Goal: Task Accomplishment & Management: Use online tool/utility

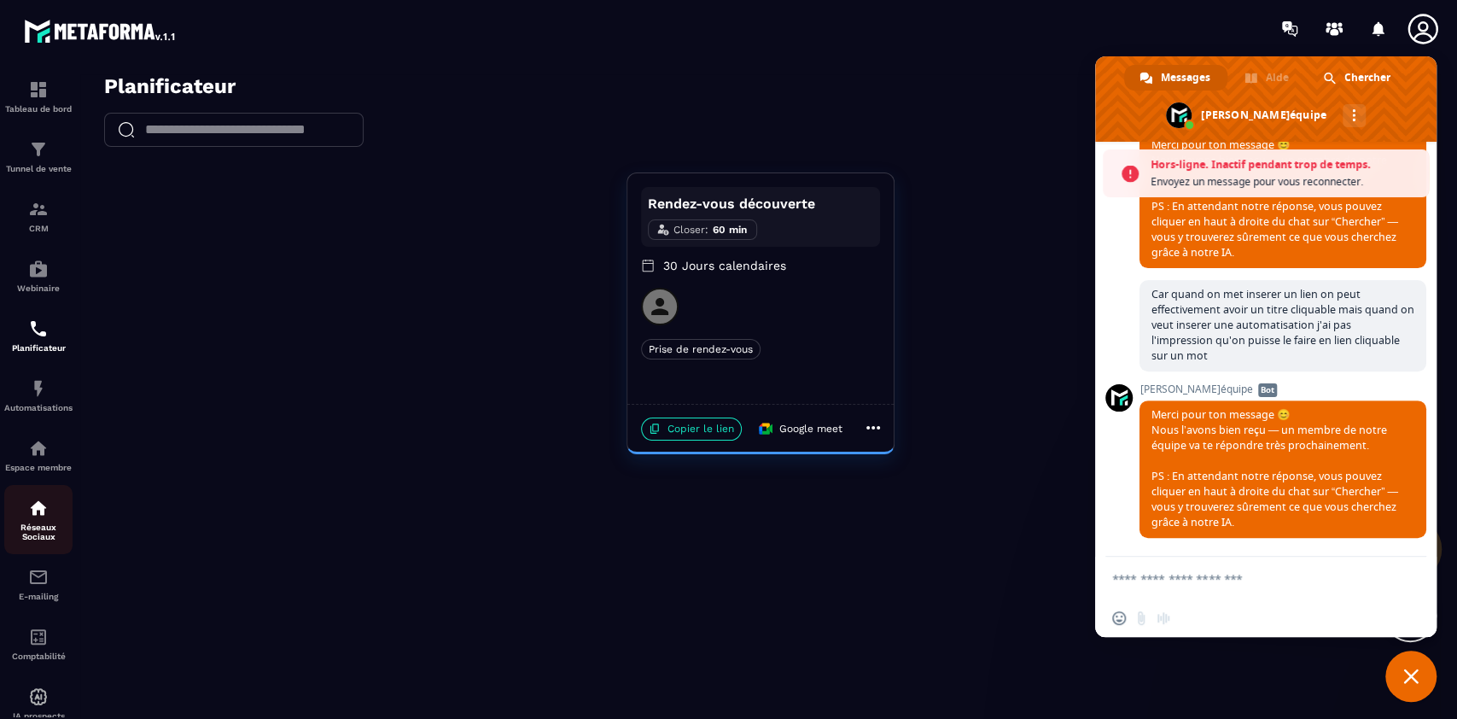
scroll to position [3, 0]
click at [38, 400] on img at bounding box center [38, 389] width 20 height 20
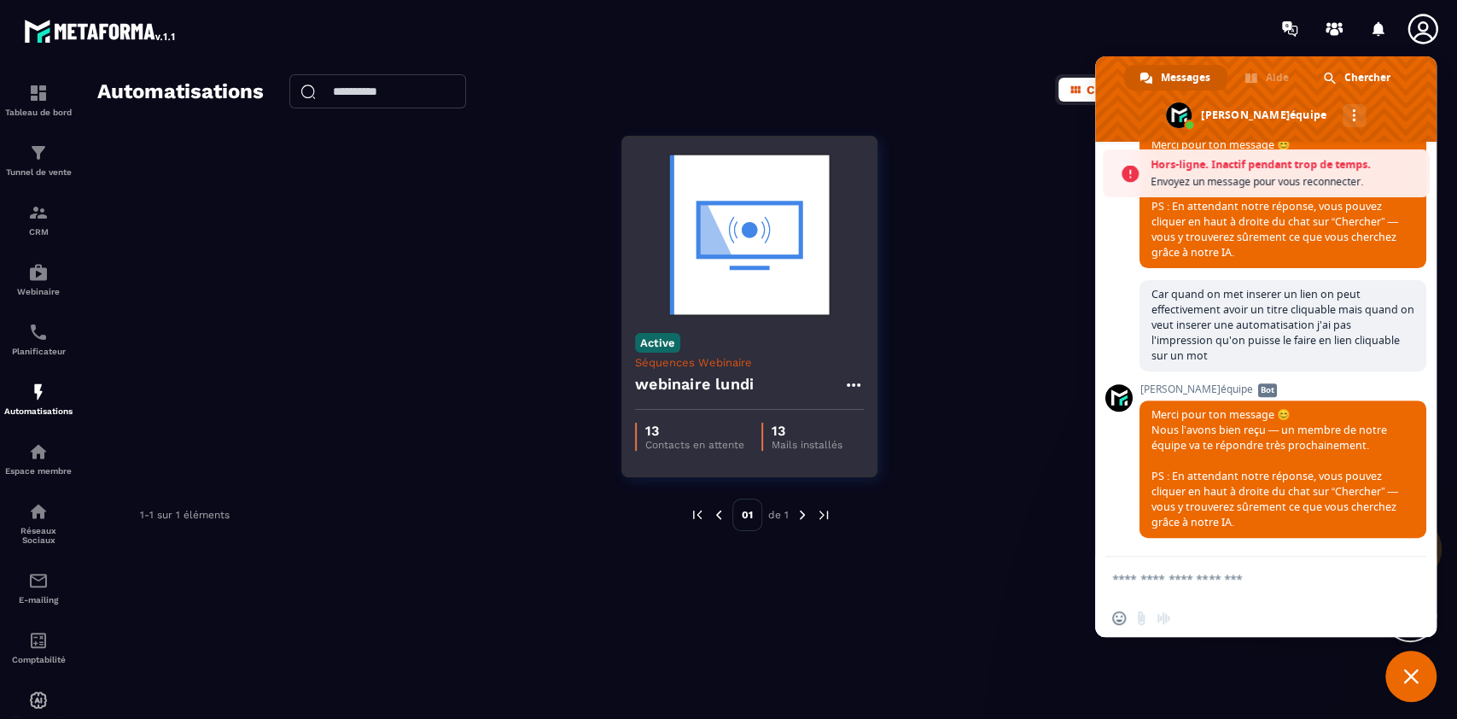
click at [733, 341] on div "Active Séquences Webinaire webinaire [DATE]" at bounding box center [749, 365] width 254 height 90
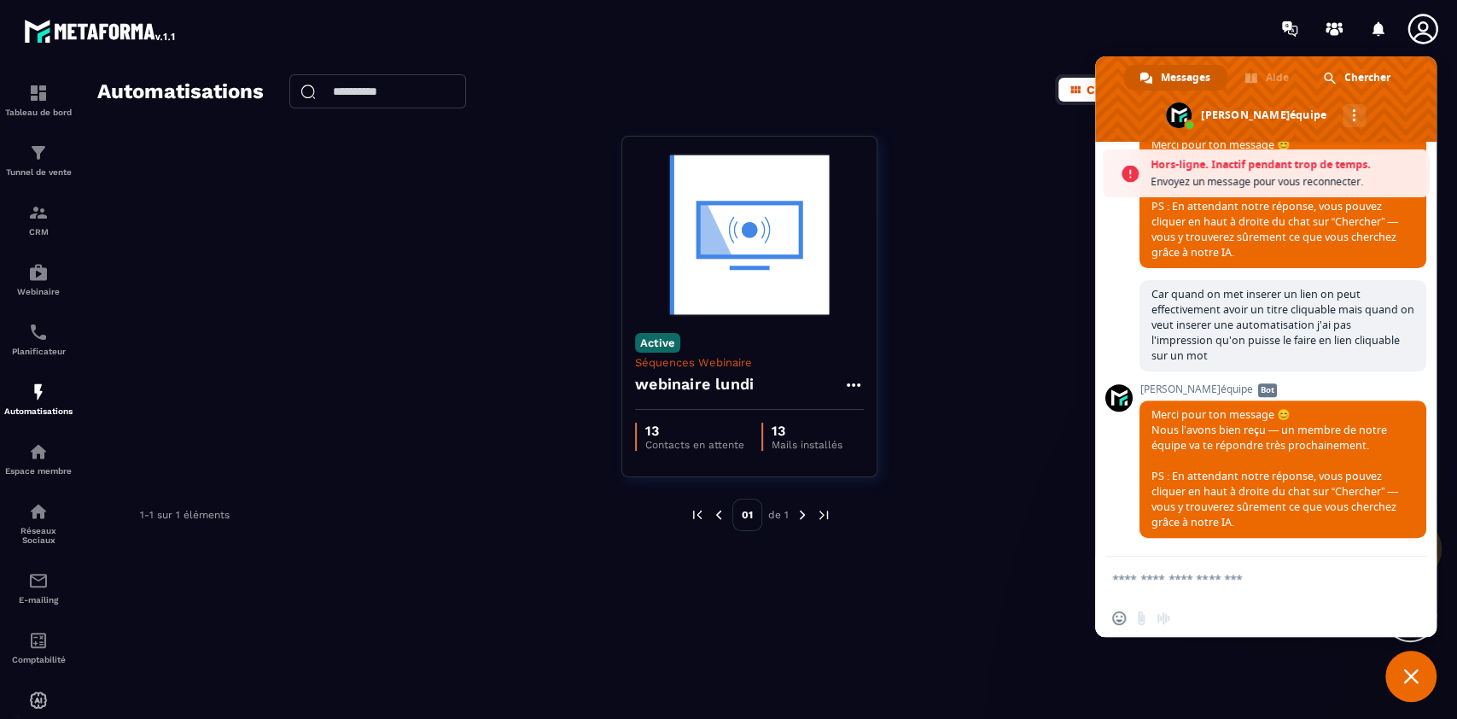
click at [1406, 672] on span "Fermer le chat" at bounding box center [1411, 676] width 15 height 15
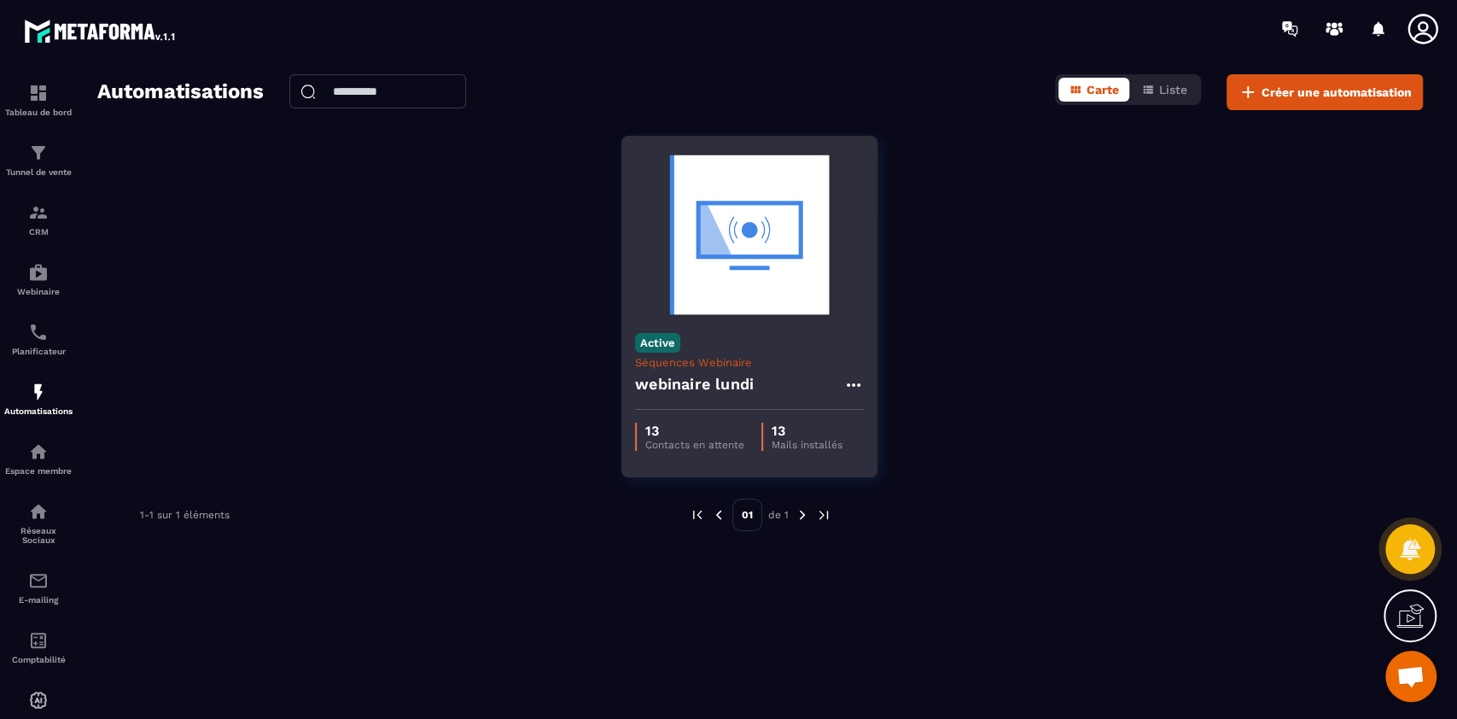
click at [791, 256] on img at bounding box center [749, 234] width 229 height 171
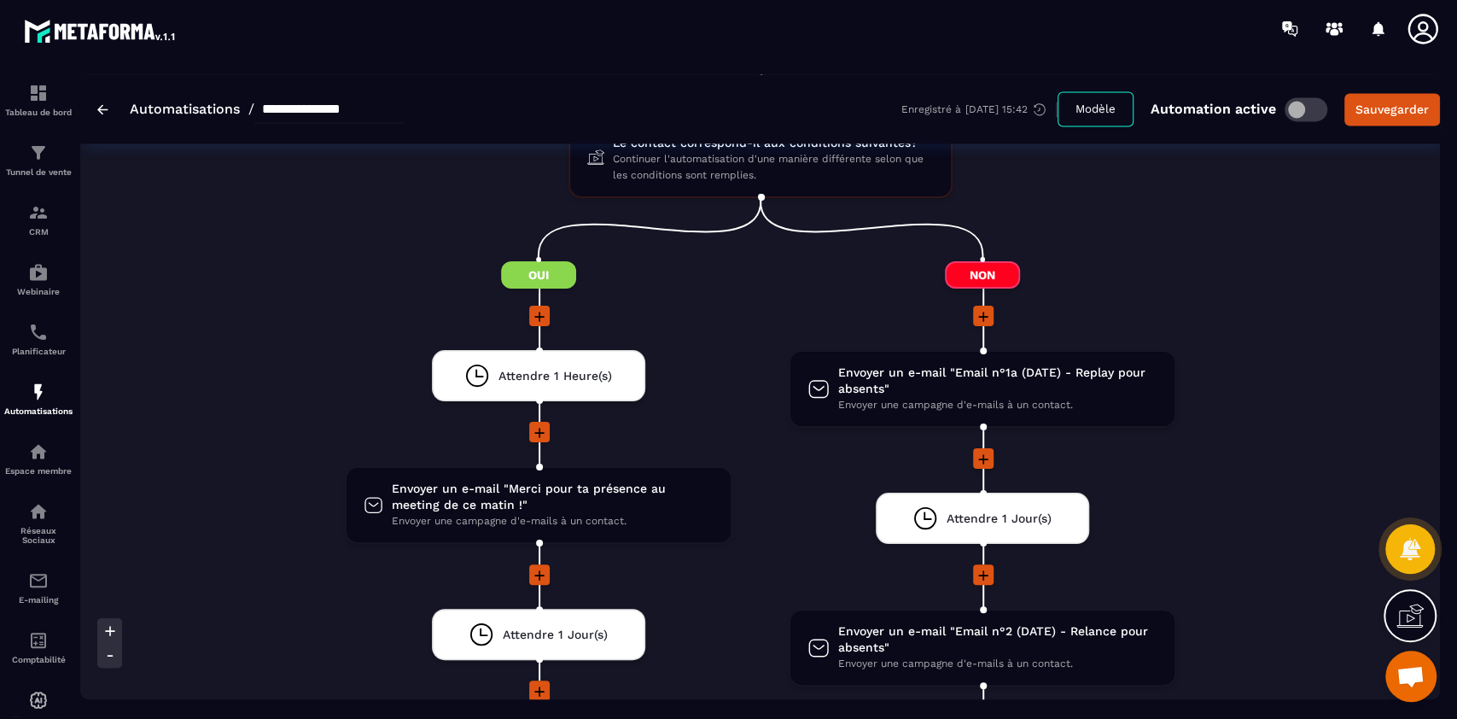
scroll to position [1970, 0]
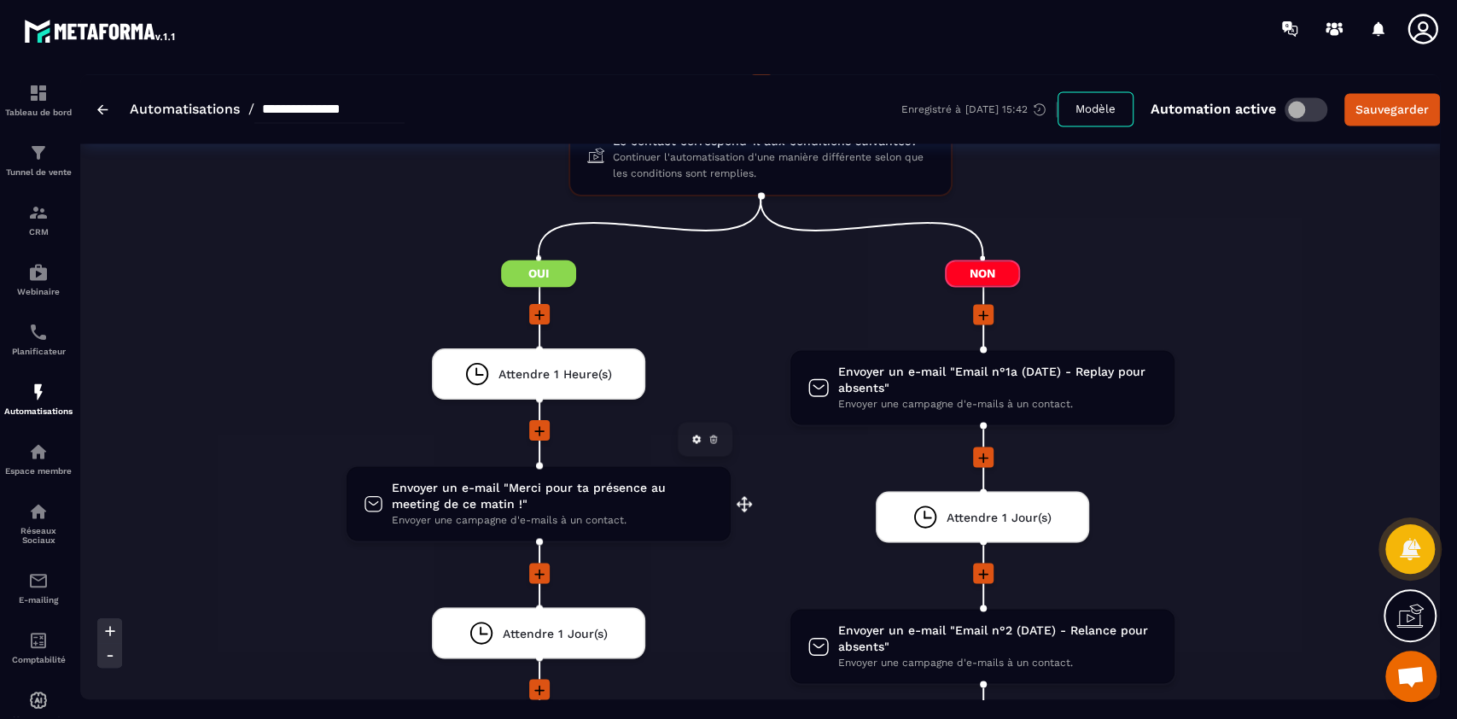
click at [552, 487] on span "Envoyer un e-mail "Merci pour ta présence au meeting de ce matin !"" at bounding box center [553, 495] width 322 height 32
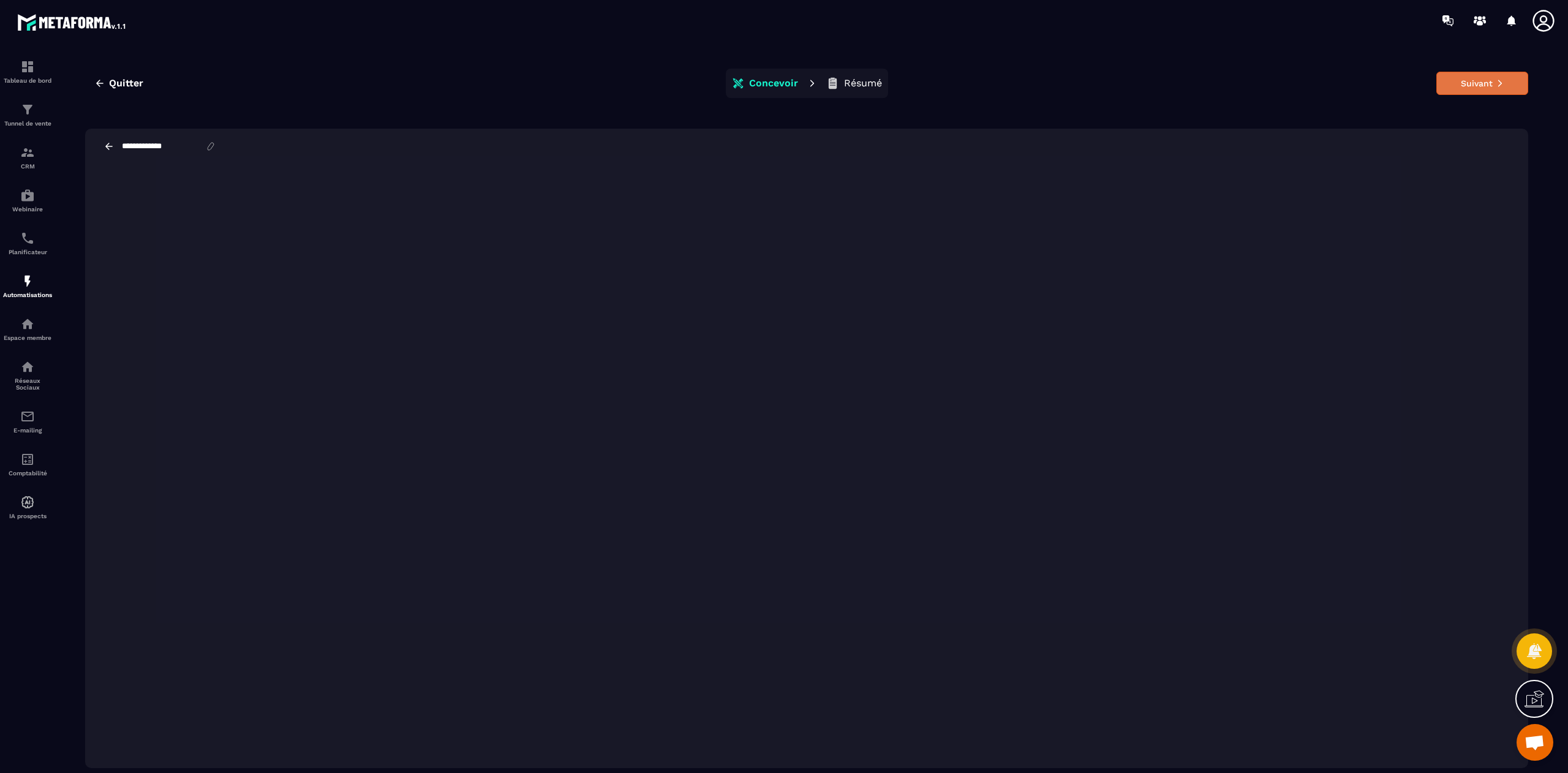
click at [1045, 81] on button "Suivant" at bounding box center [1482, 83] width 92 height 23
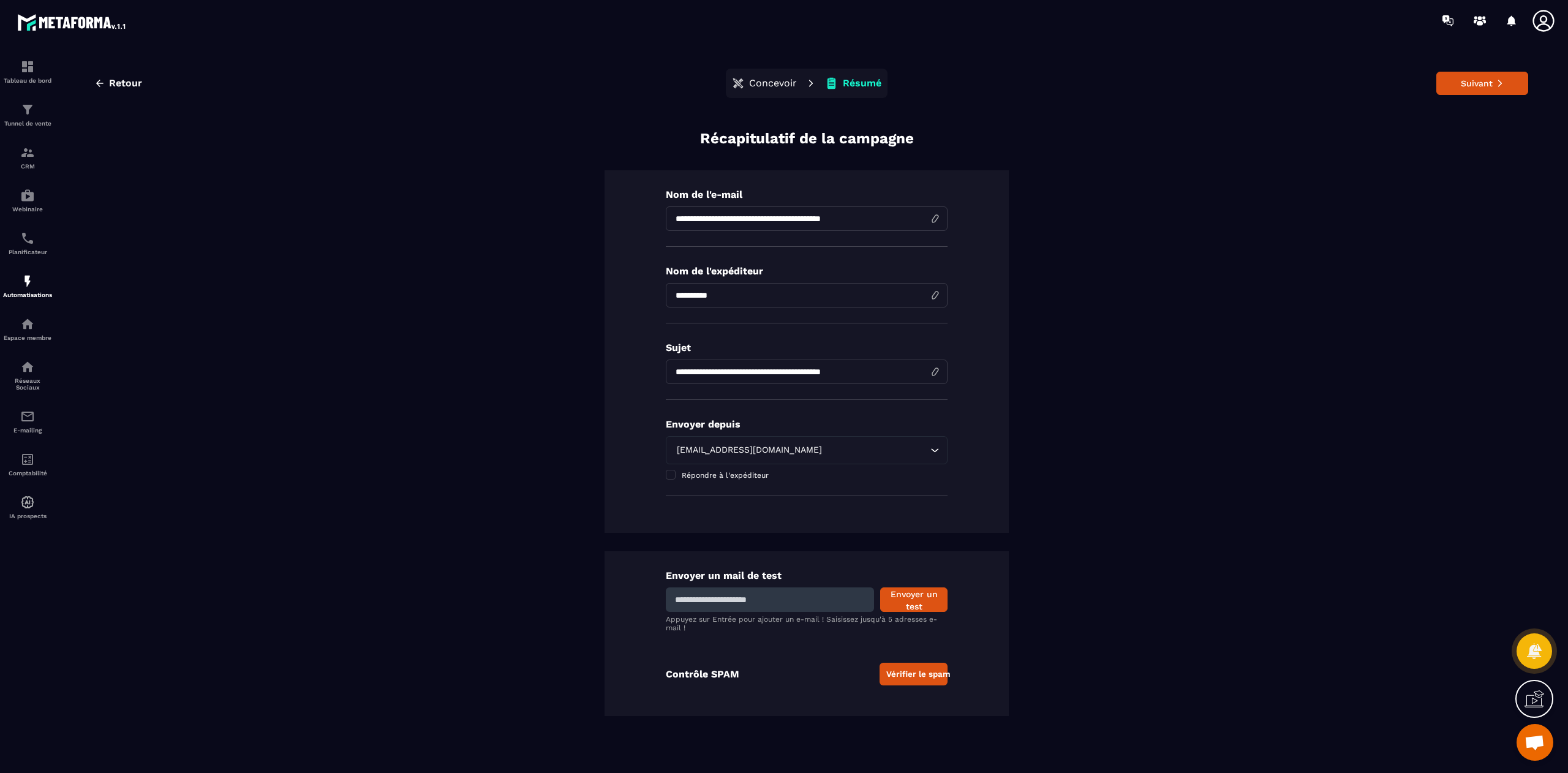
scroll to position [27, 0]
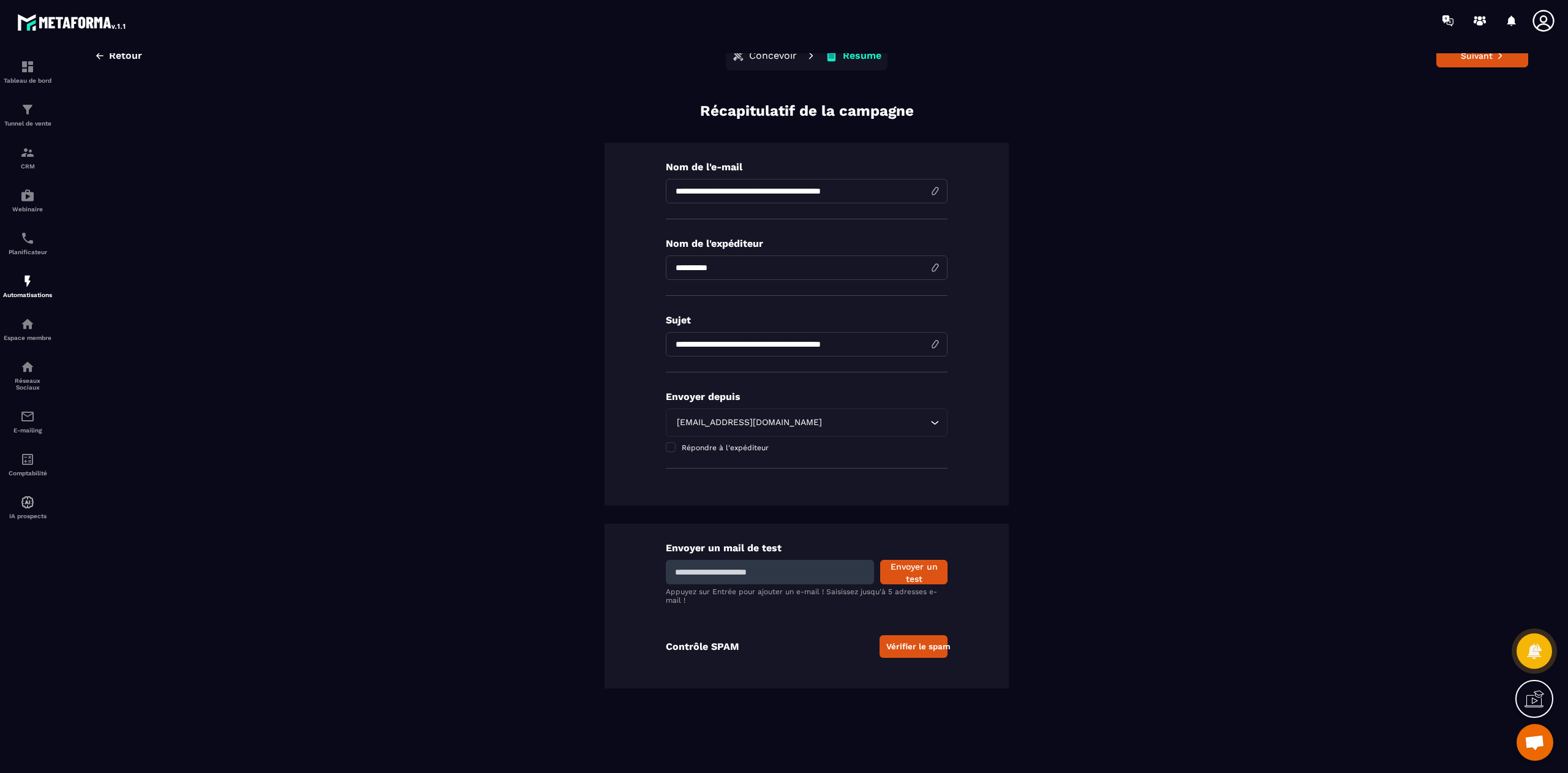
click at [785, 515] on div "Envoyer un mail de test Envoyer un test Appuyez sur Entrée pour ajouter un e-ma…" at bounding box center [806, 606] width 404 height 165
click at [775, 515] on input at bounding box center [770, 572] width 208 height 24
type input "**********"
click at [912, 515] on button "Envoyer un test" at bounding box center [914, 572] width 67 height 24
click at [877, 191] on input "**********" at bounding box center [806, 191] width 282 height 24
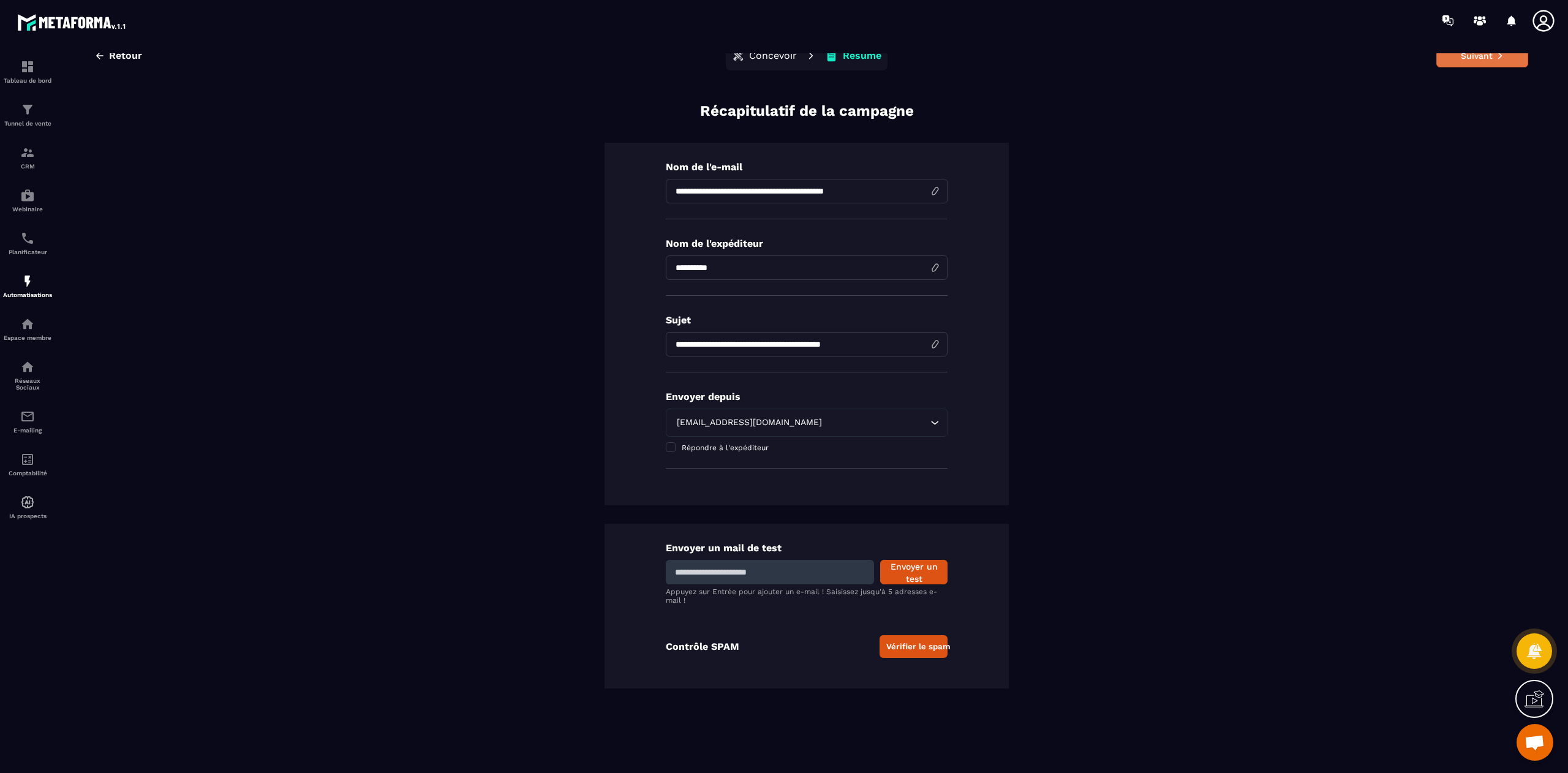
type input "**********"
click at [1045, 52] on button "Suivant" at bounding box center [1482, 55] width 92 height 23
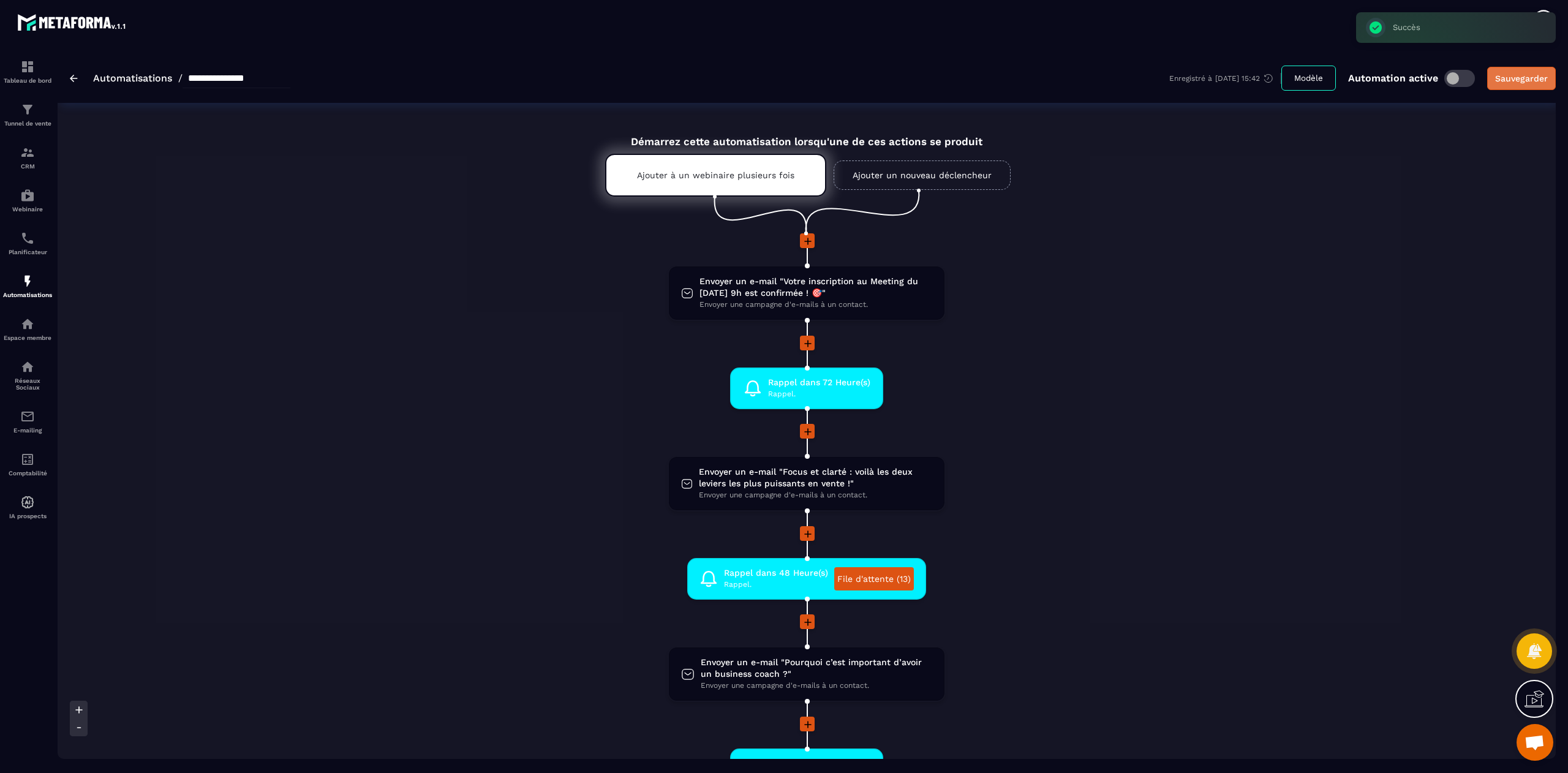
click at [1045, 76] on div "Sauvegarder" at bounding box center [1521, 78] width 52 height 12
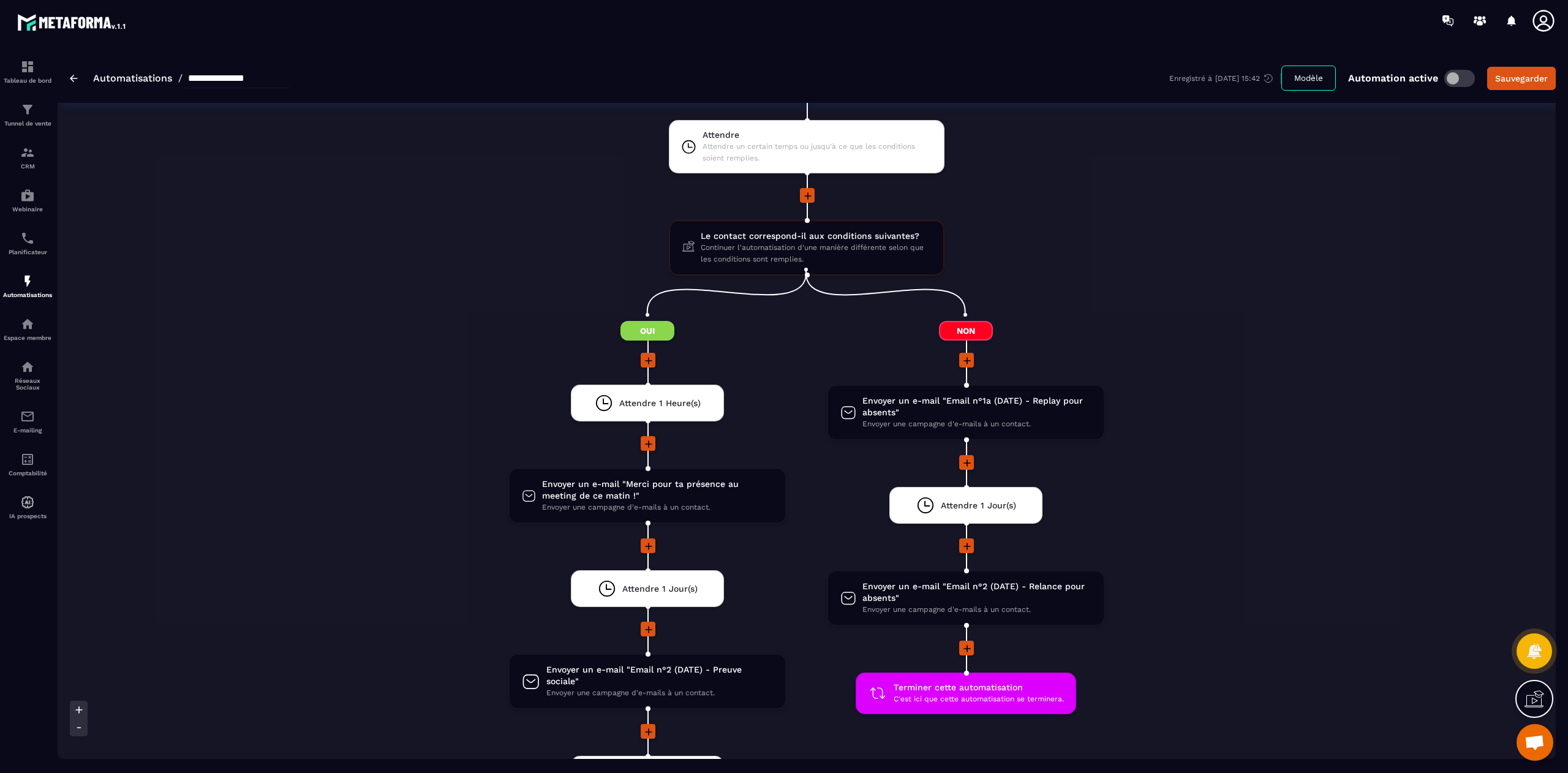
scroll to position [1285, 0]
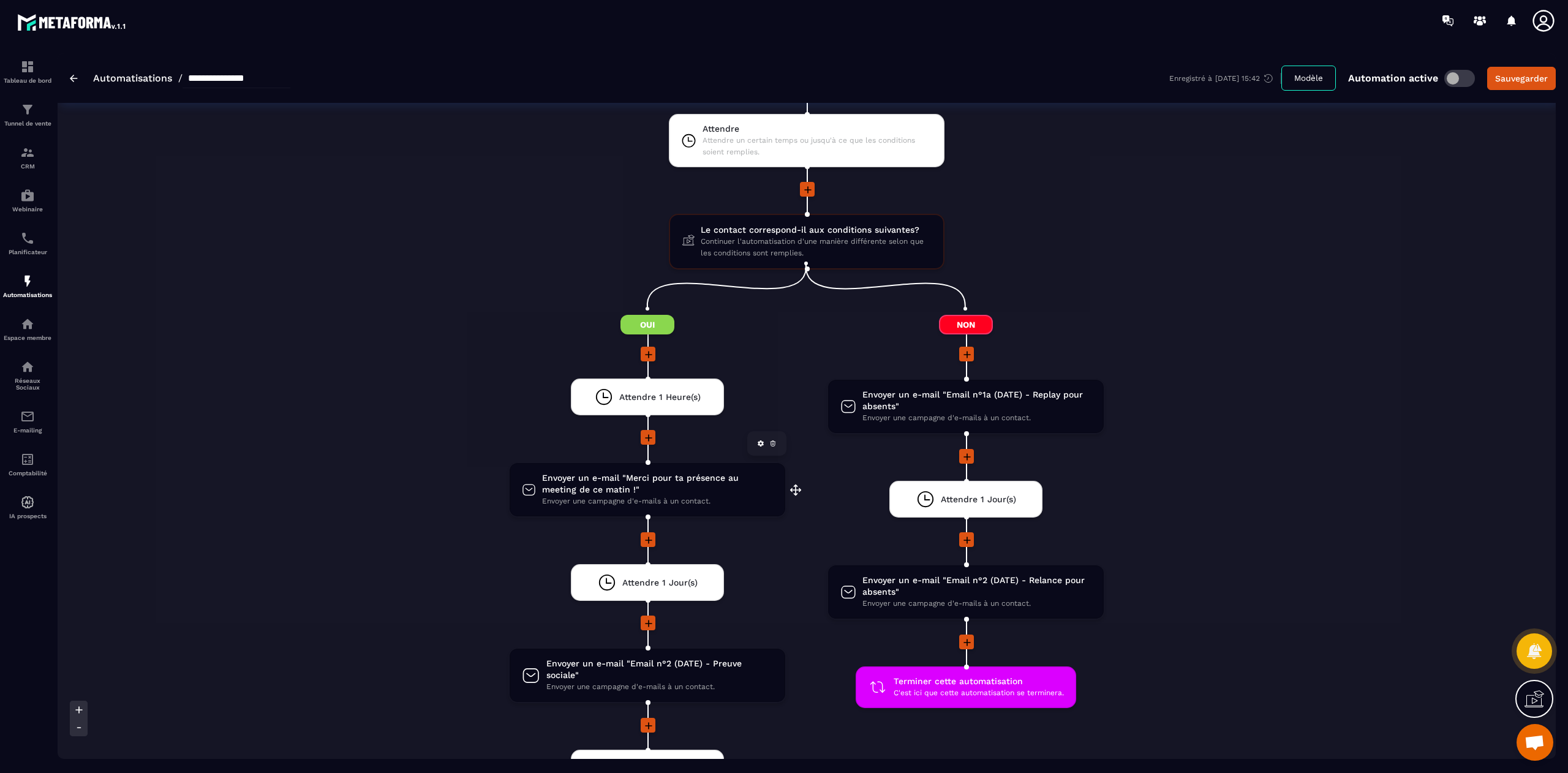
click at [618, 482] on span "Envoyer un e-mail "Merci pour ta présence au meeting de ce matin !"" at bounding box center [658, 484] width 231 height 23
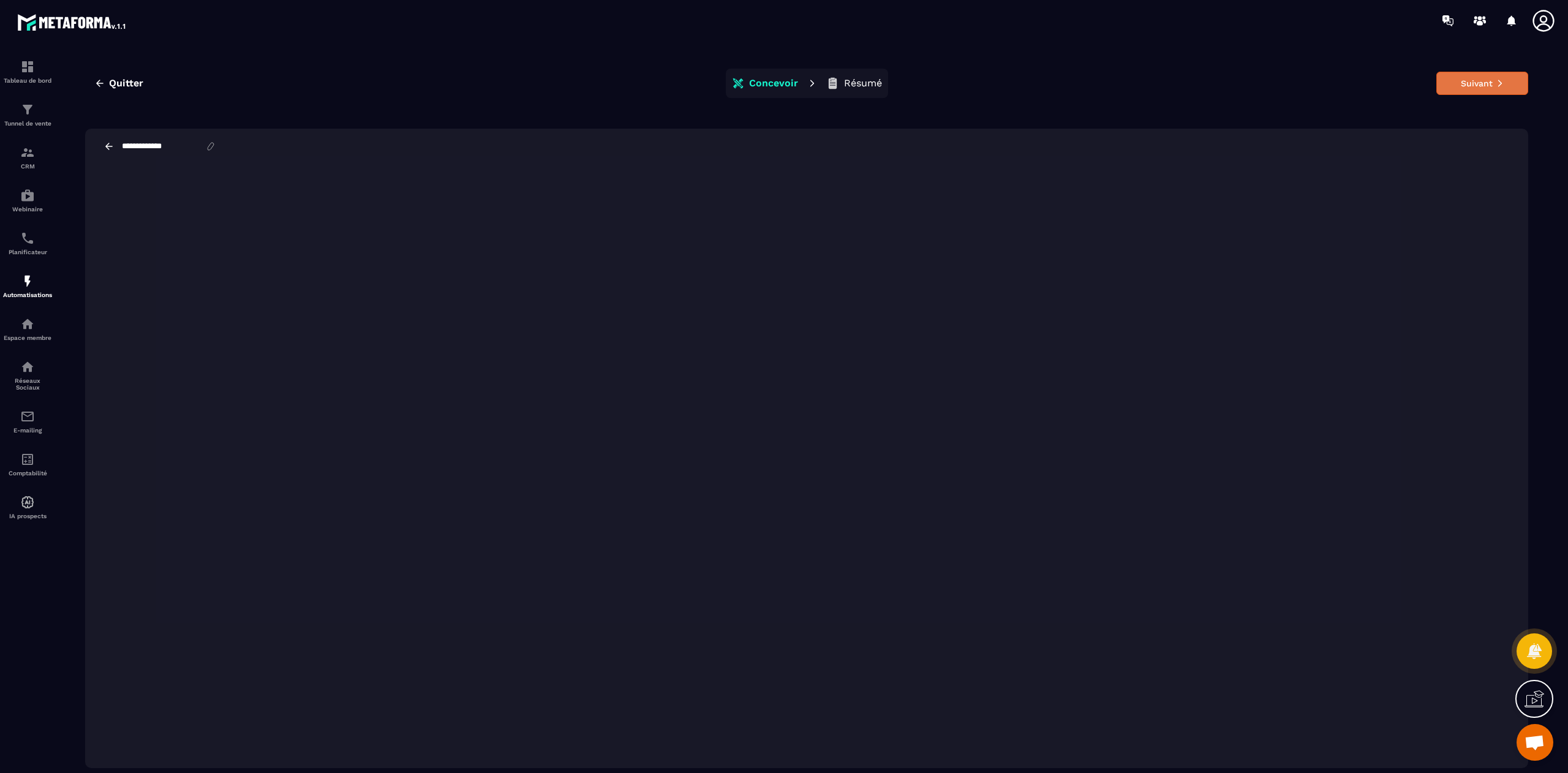
click at [1045, 78] on button "Suivant" at bounding box center [1482, 83] width 92 height 23
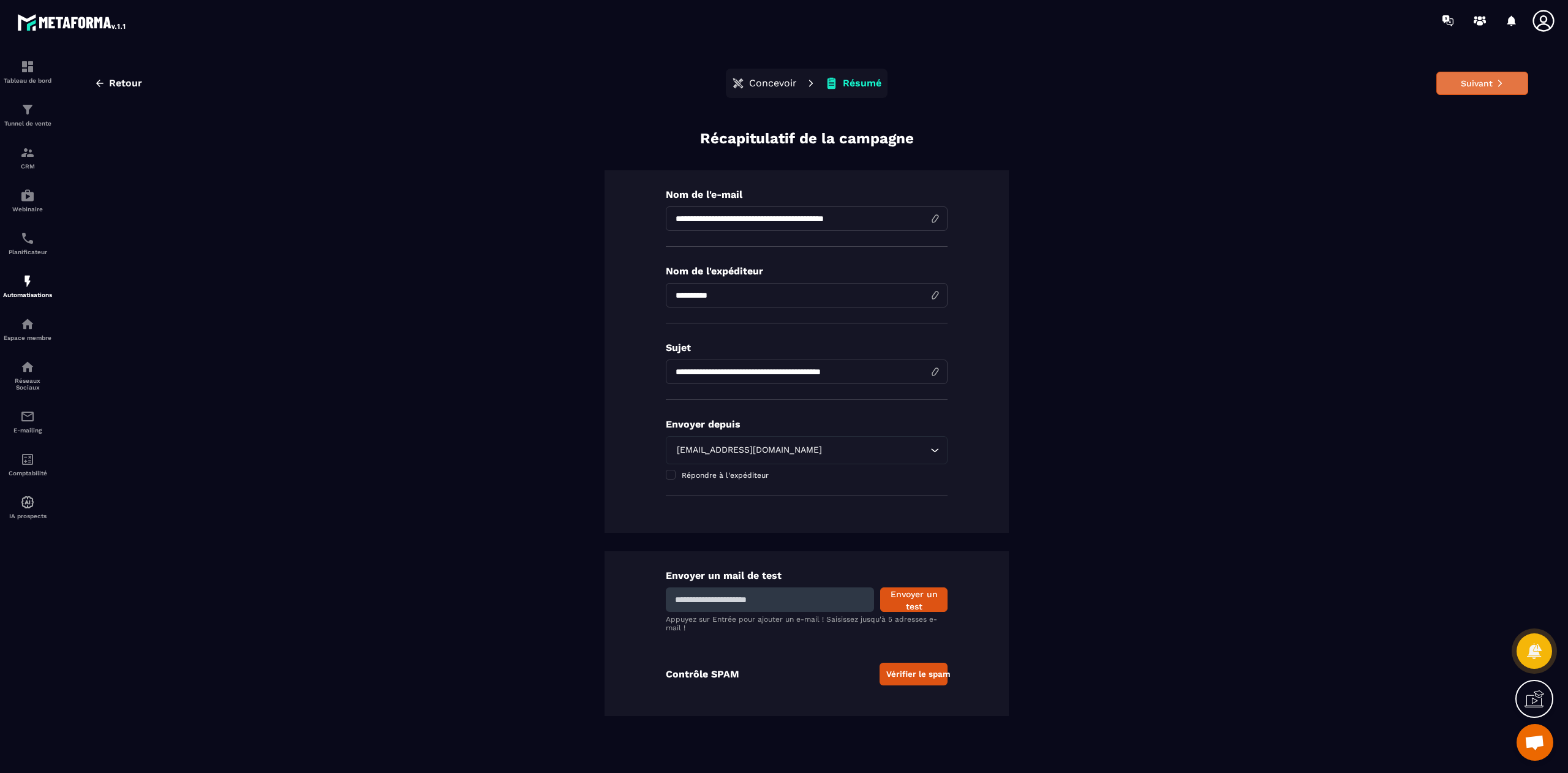
click at [1045, 85] on button "Suivant" at bounding box center [1482, 83] width 92 height 23
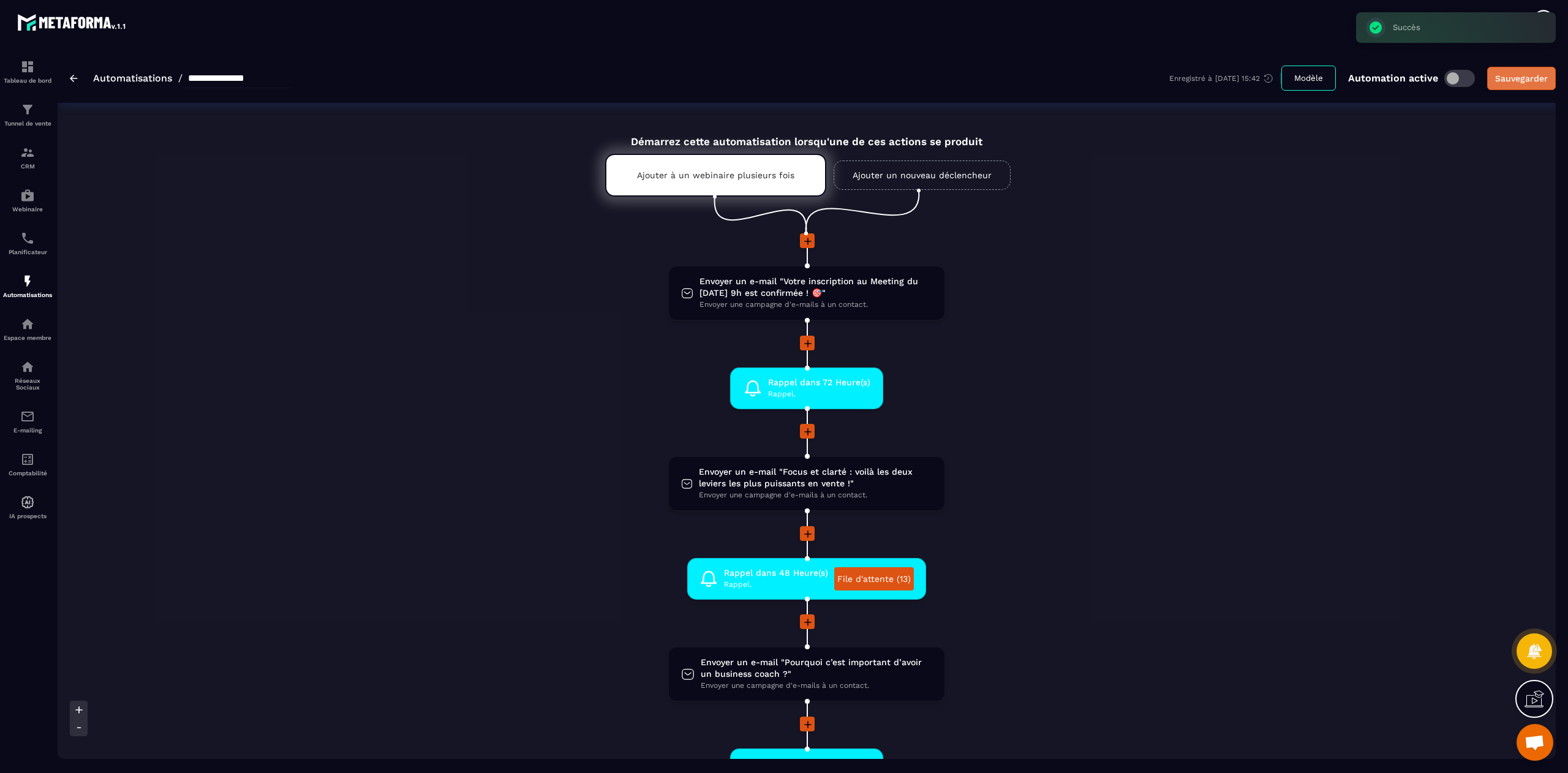
click at [1045, 70] on button "Sauvegarder" at bounding box center [1521, 78] width 69 height 23
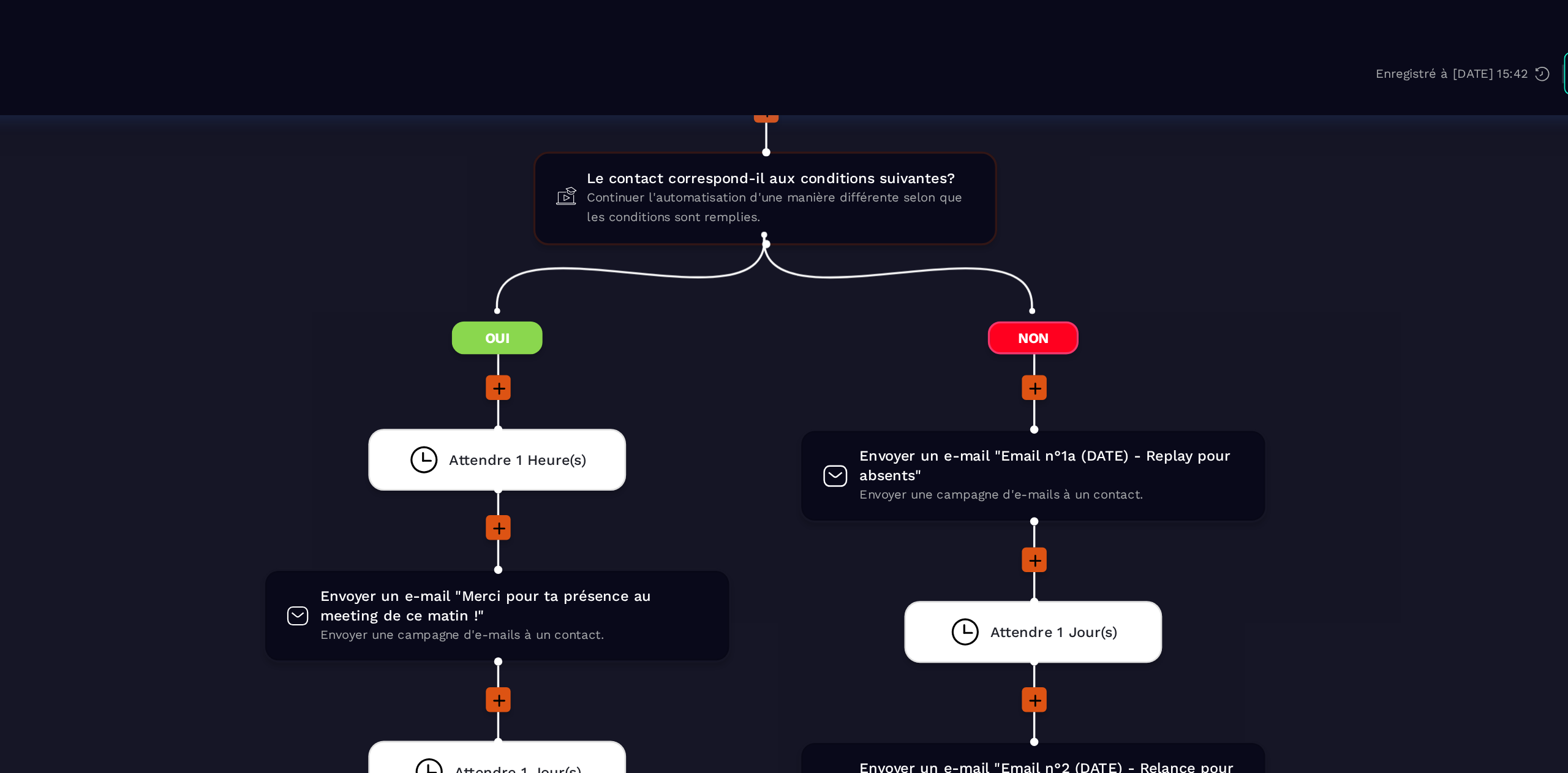
scroll to position [1413, 0]
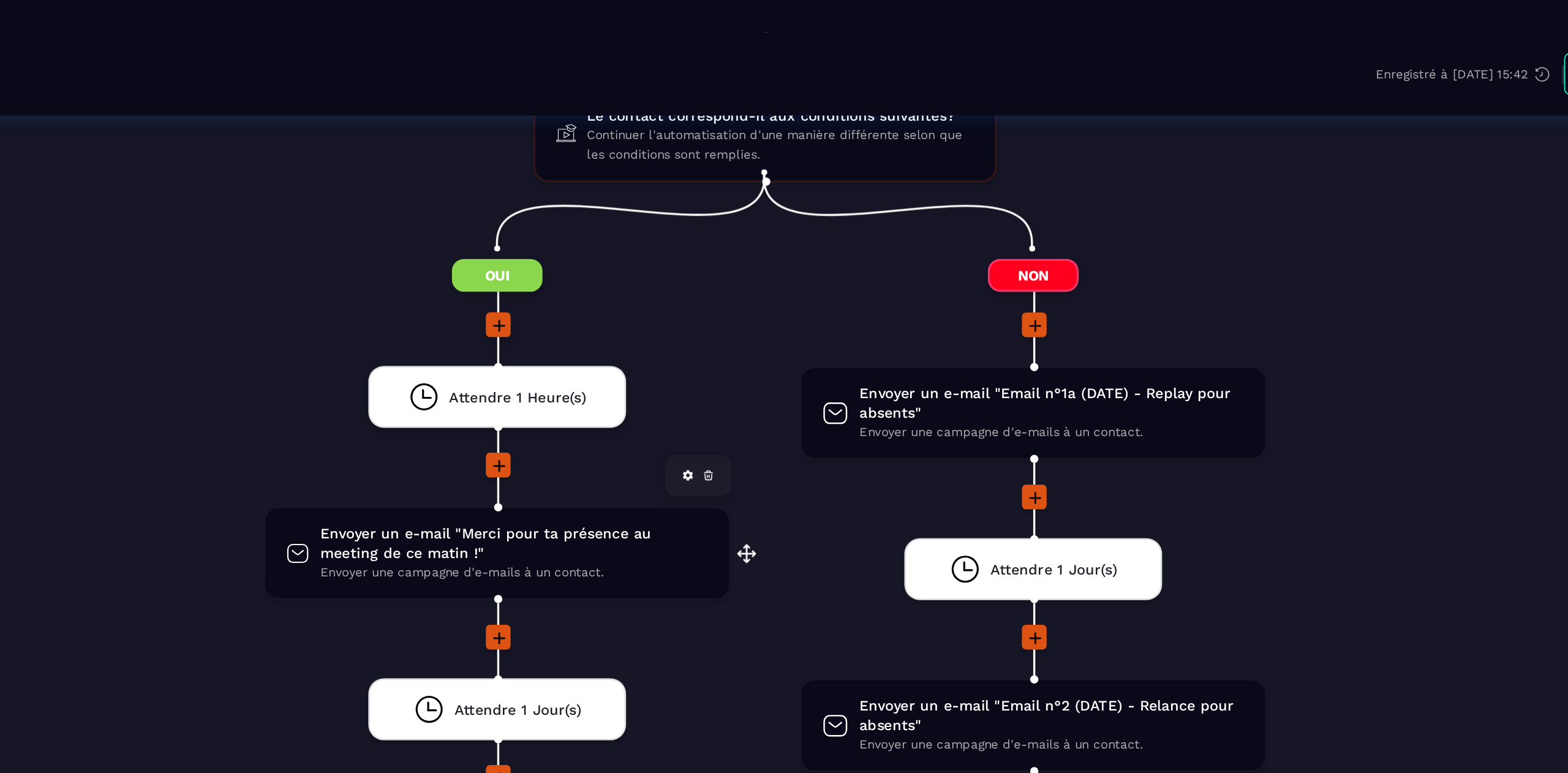
click at [629, 355] on span "Envoyer un e-mail "Merci pour ta présence au meeting de ce matin !"" at bounding box center [658, 357] width 231 height 23
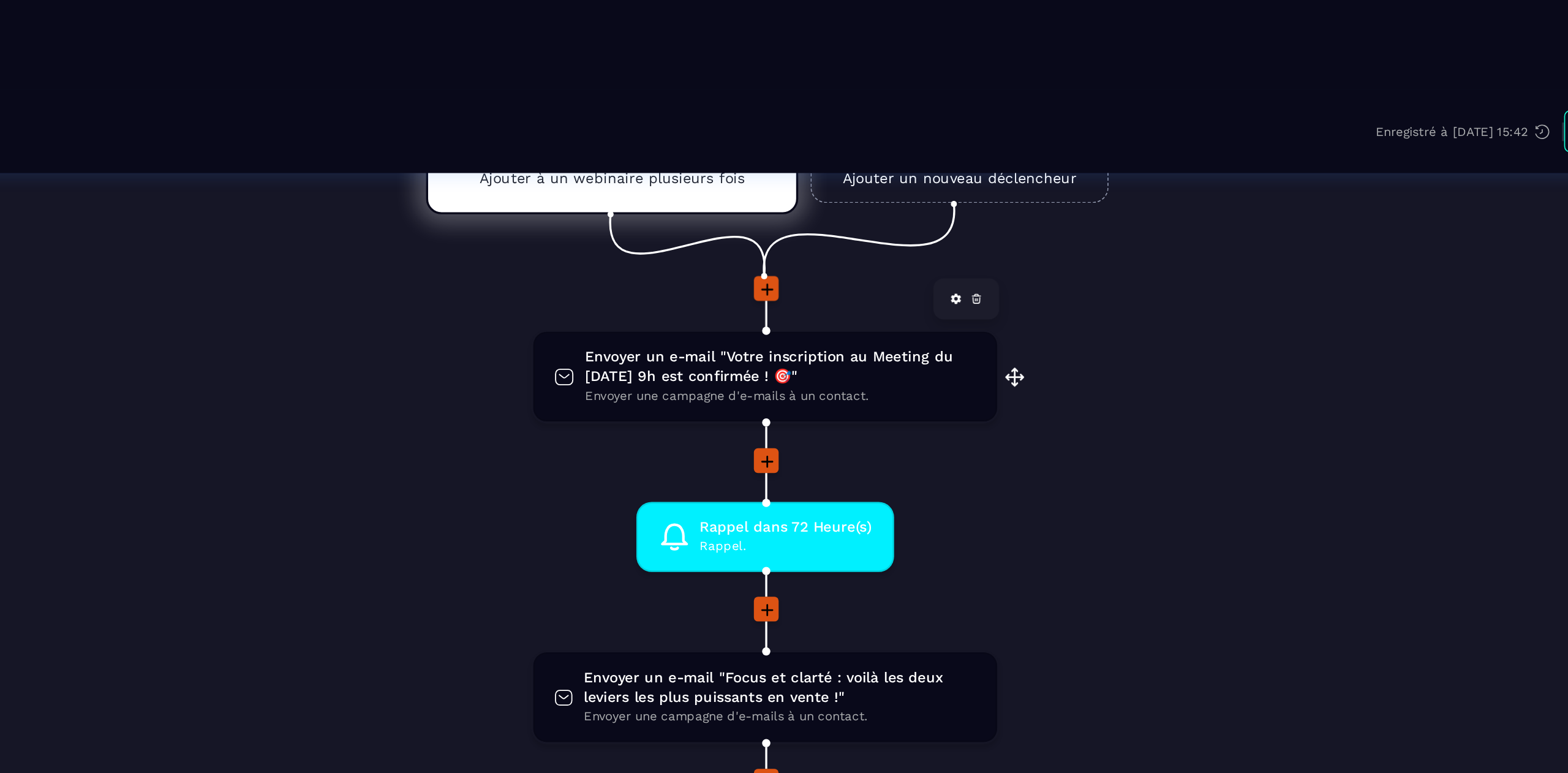
scroll to position [70, 0]
click at [809, 222] on span "Envoyer un e-mail "Votre inscription au Meeting du [DATE] 9h est confirmée ! 🎯"" at bounding box center [816, 217] width 232 height 23
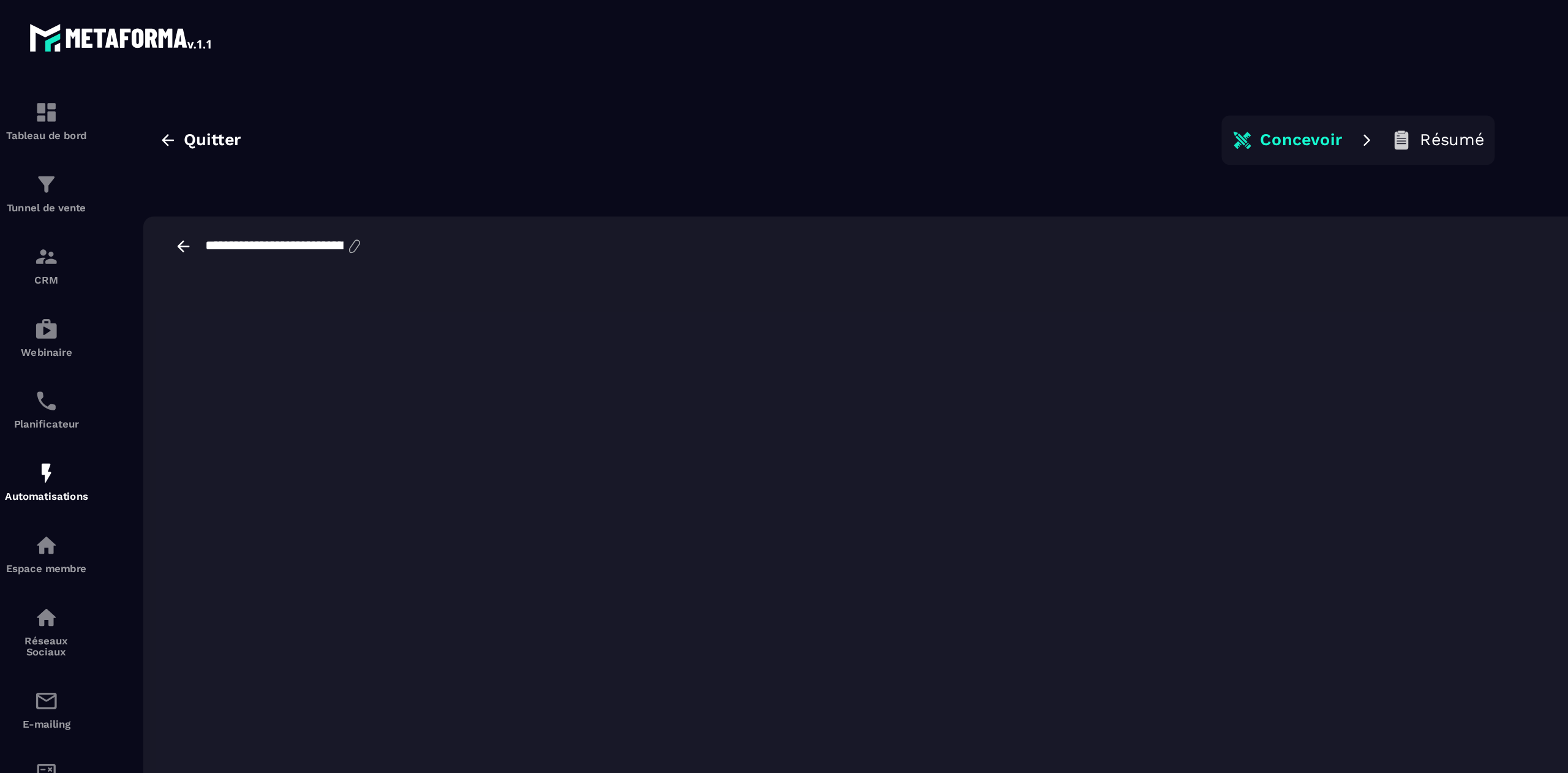
scroll to position [27, 0]
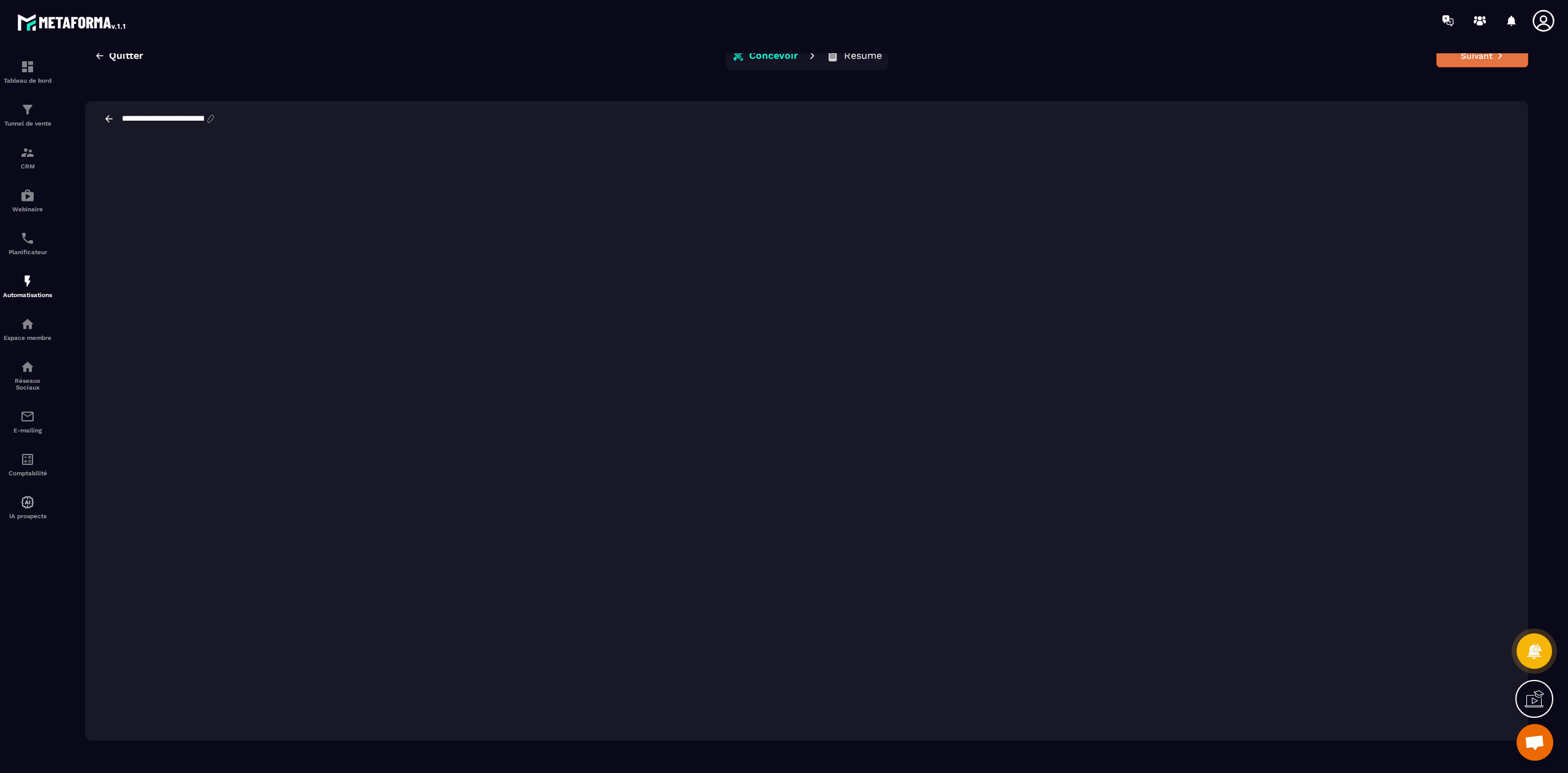
click at [1045, 61] on button "Suivant" at bounding box center [1482, 55] width 92 height 23
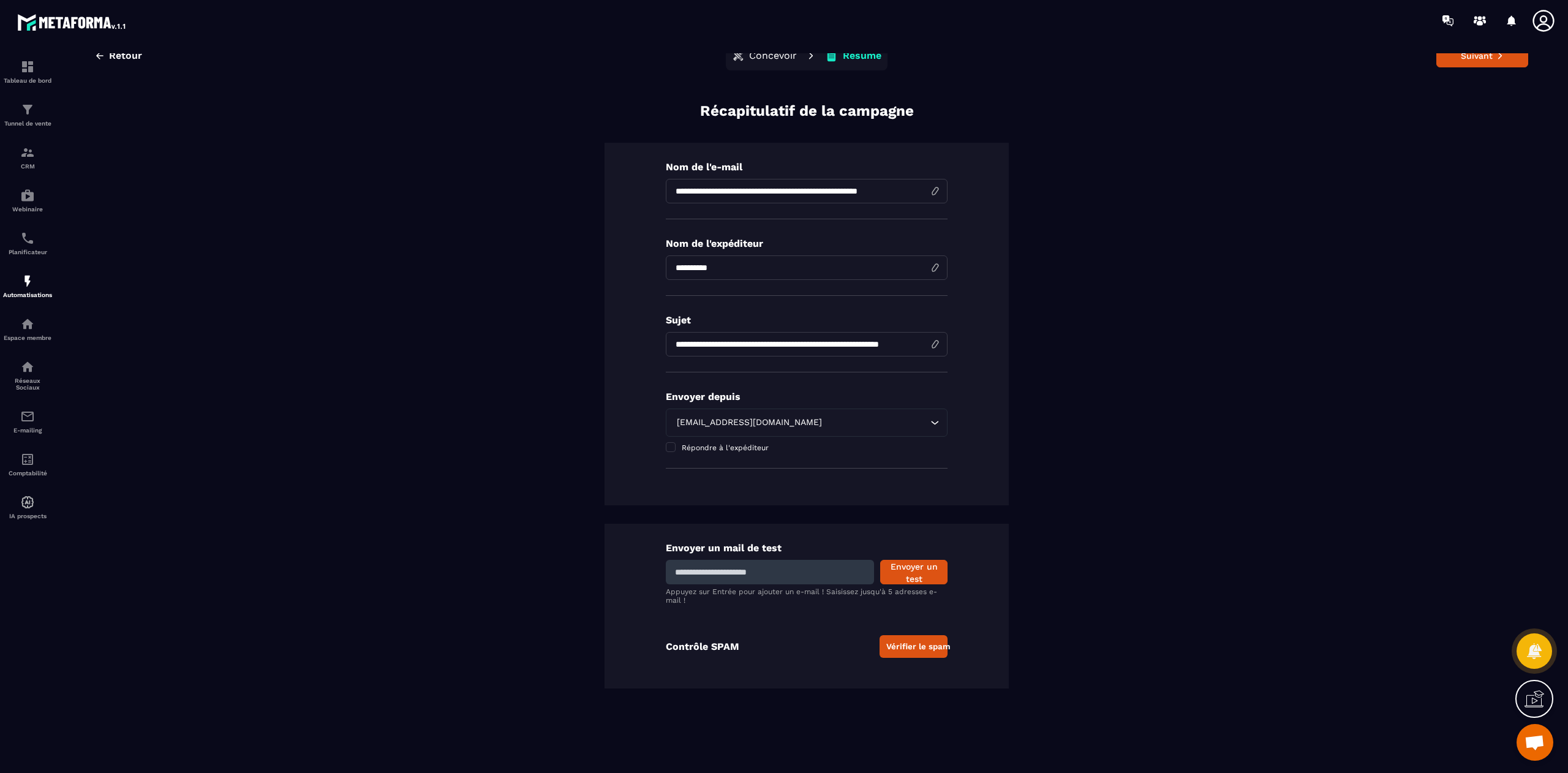
click at [704, 189] on input "**********" at bounding box center [806, 191] width 282 height 24
type input "**********"
click at [730, 345] on input "**********" at bounding box center [806, 345] width 282 height 24
type input "**********"
click at [1045, 57] on button "Suivant" at bounding box center [1482, 55] width 92 height 23
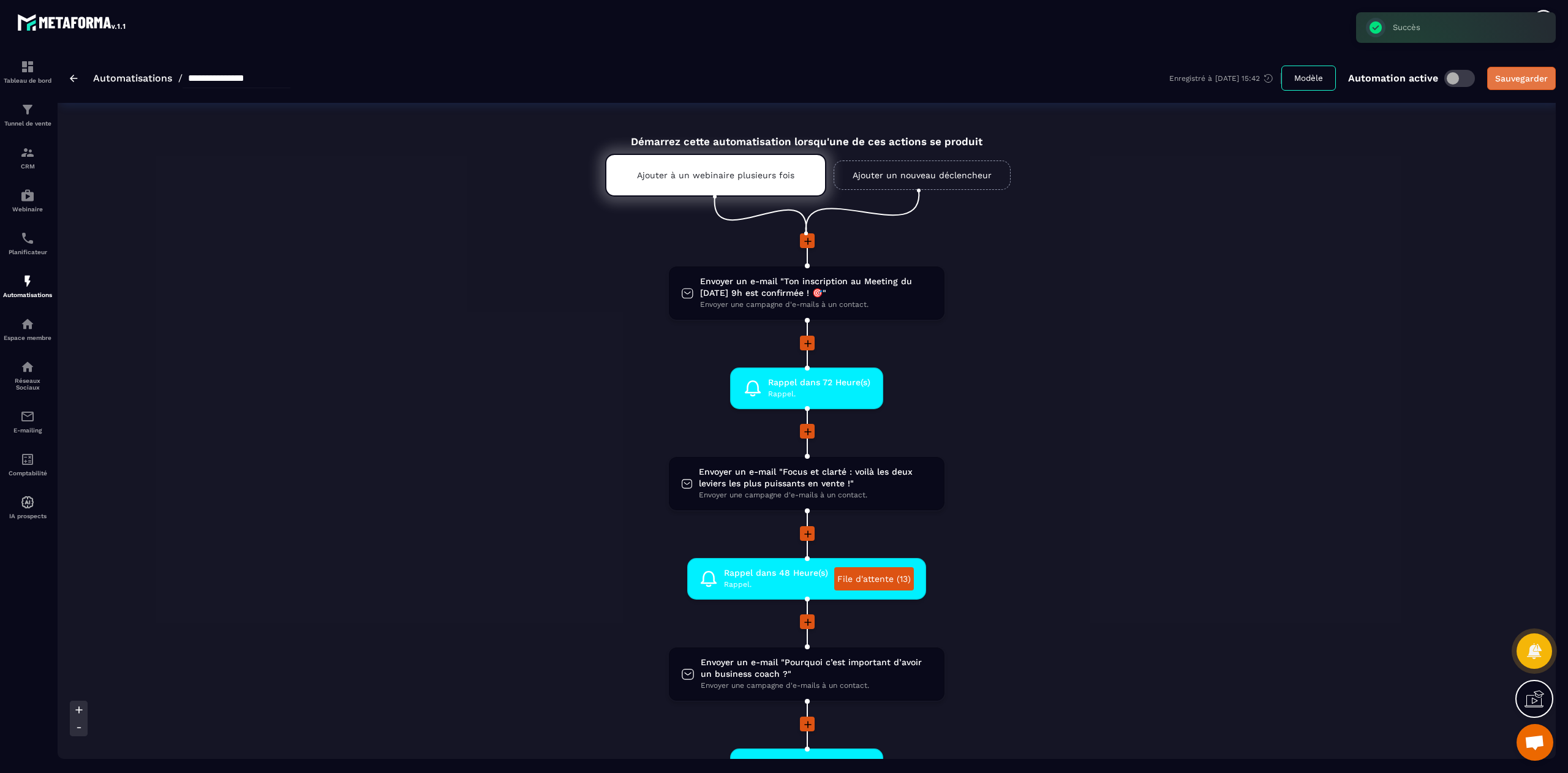
click at [1045, 68] on button "Sauvegarder" at bounding box center [1521, 78] width 69 height 23
click at [787, 282] on span "Envoyer un e-mail "Ton inscription au Meeting du [DATE] 9h est confirmée ! 🎯"" at bounding box center [816, 287] width 232 height 23
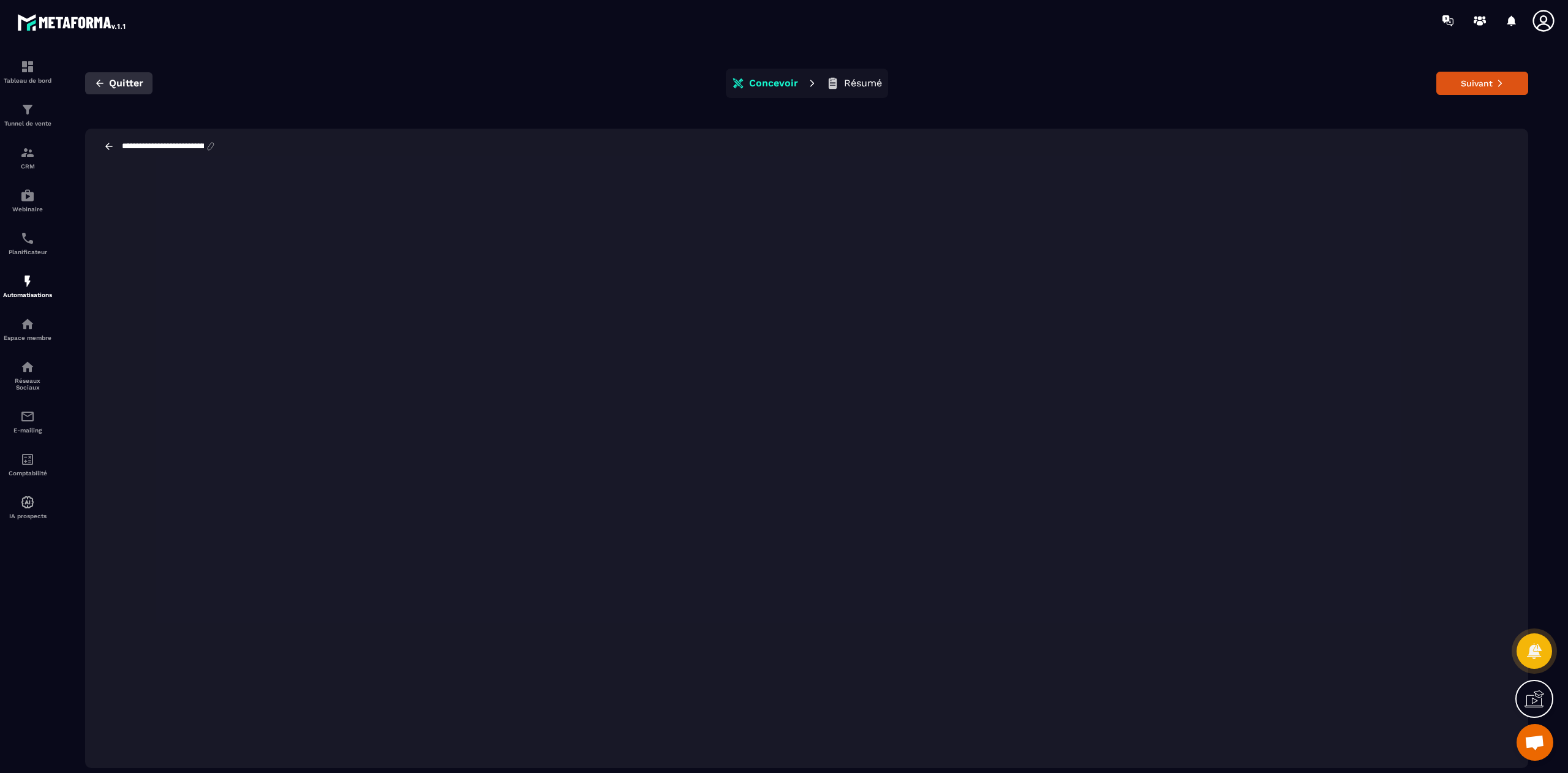
click at [116, 86] on span "Quitter" at bounding box center [126, 83] width 34 height 12
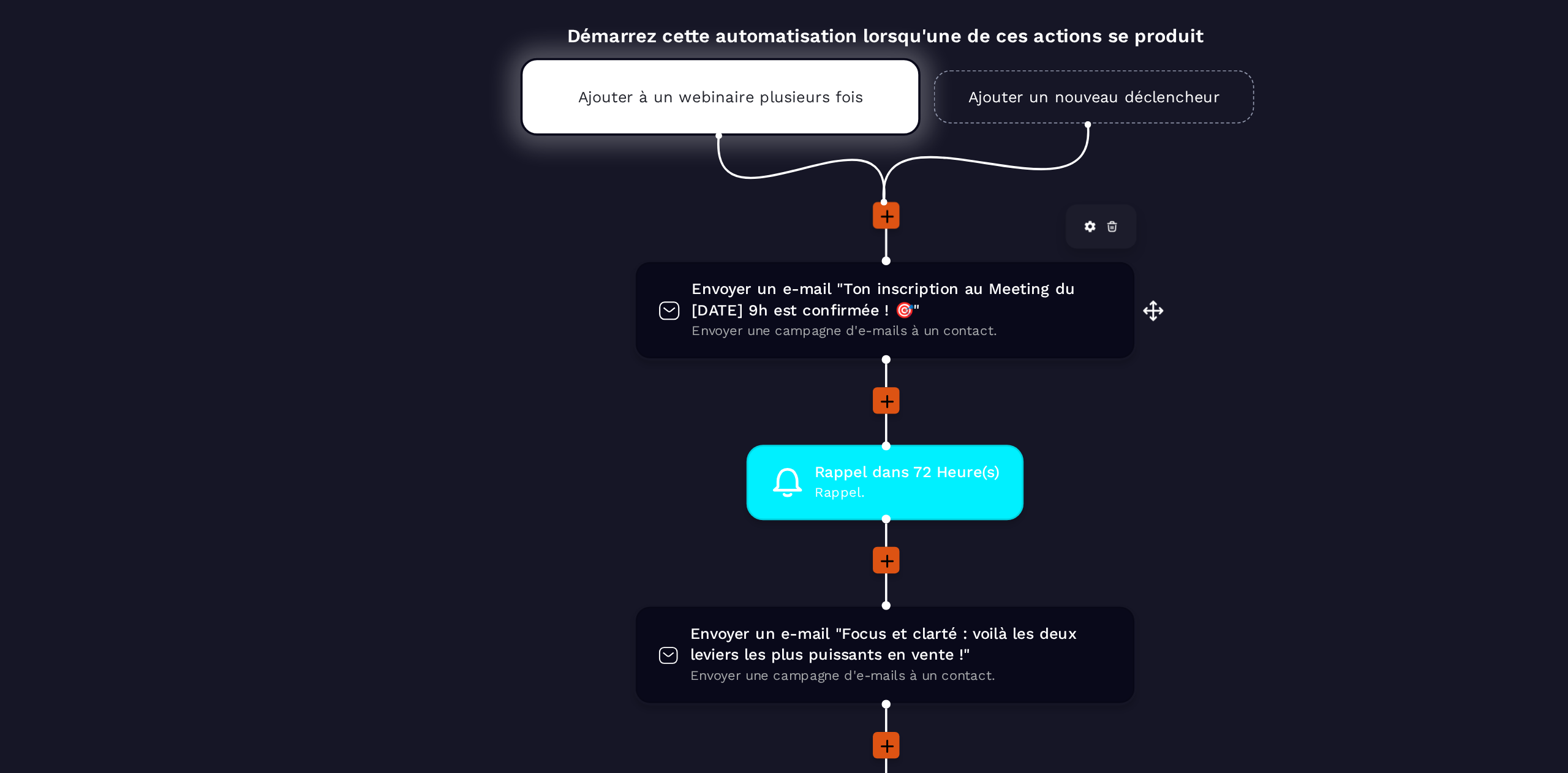
click at [824, 286] on span "Envoyer un e-mail "Ton inscription au Meeting du [DATE] 9h est confirmée ! 🎯"" at bounding box center [816, 287] width 232 height 23
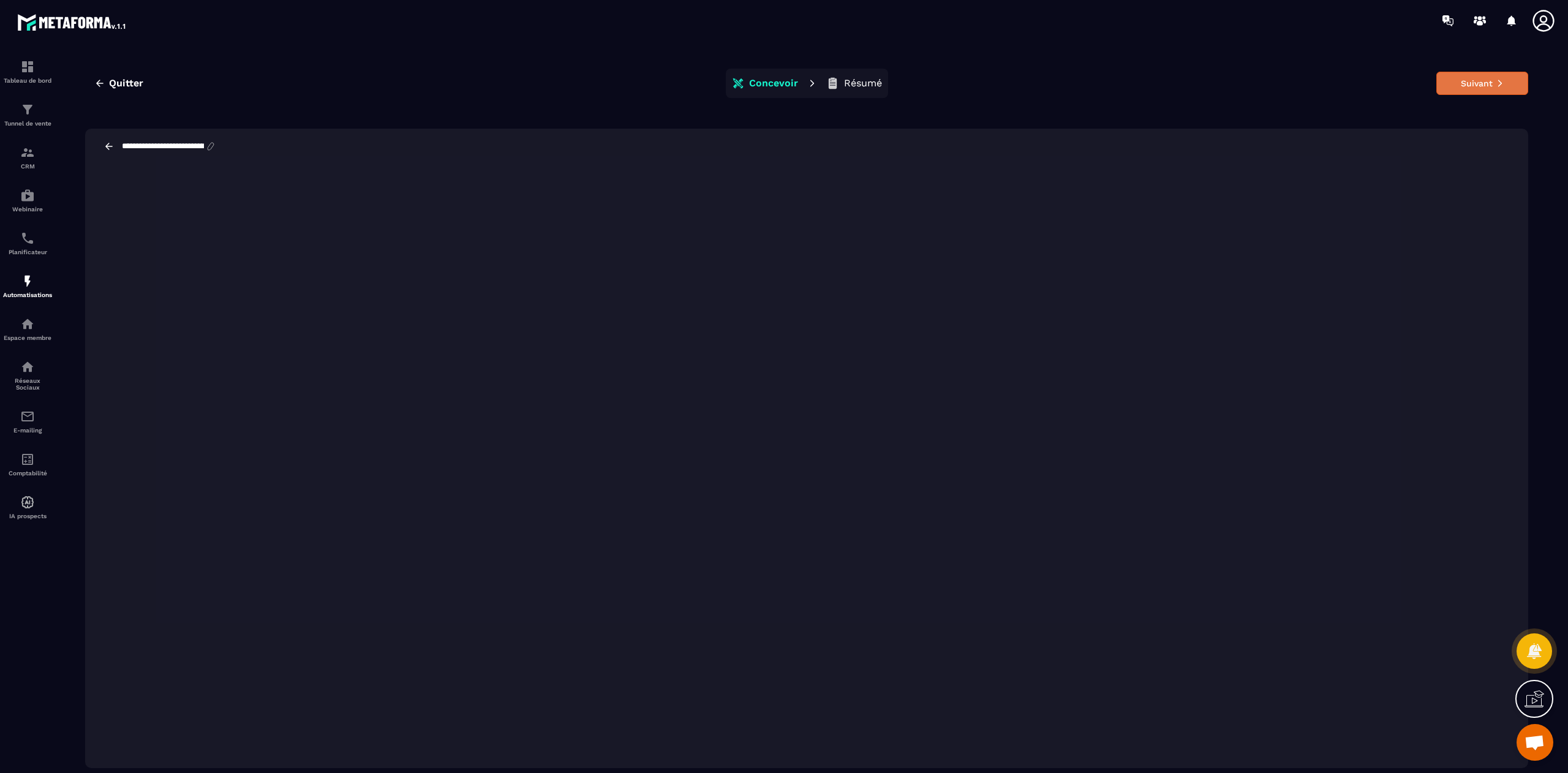
click at [1045, 85] on button "Suivant" at bounding box center [1482, 83] width 92 height 23
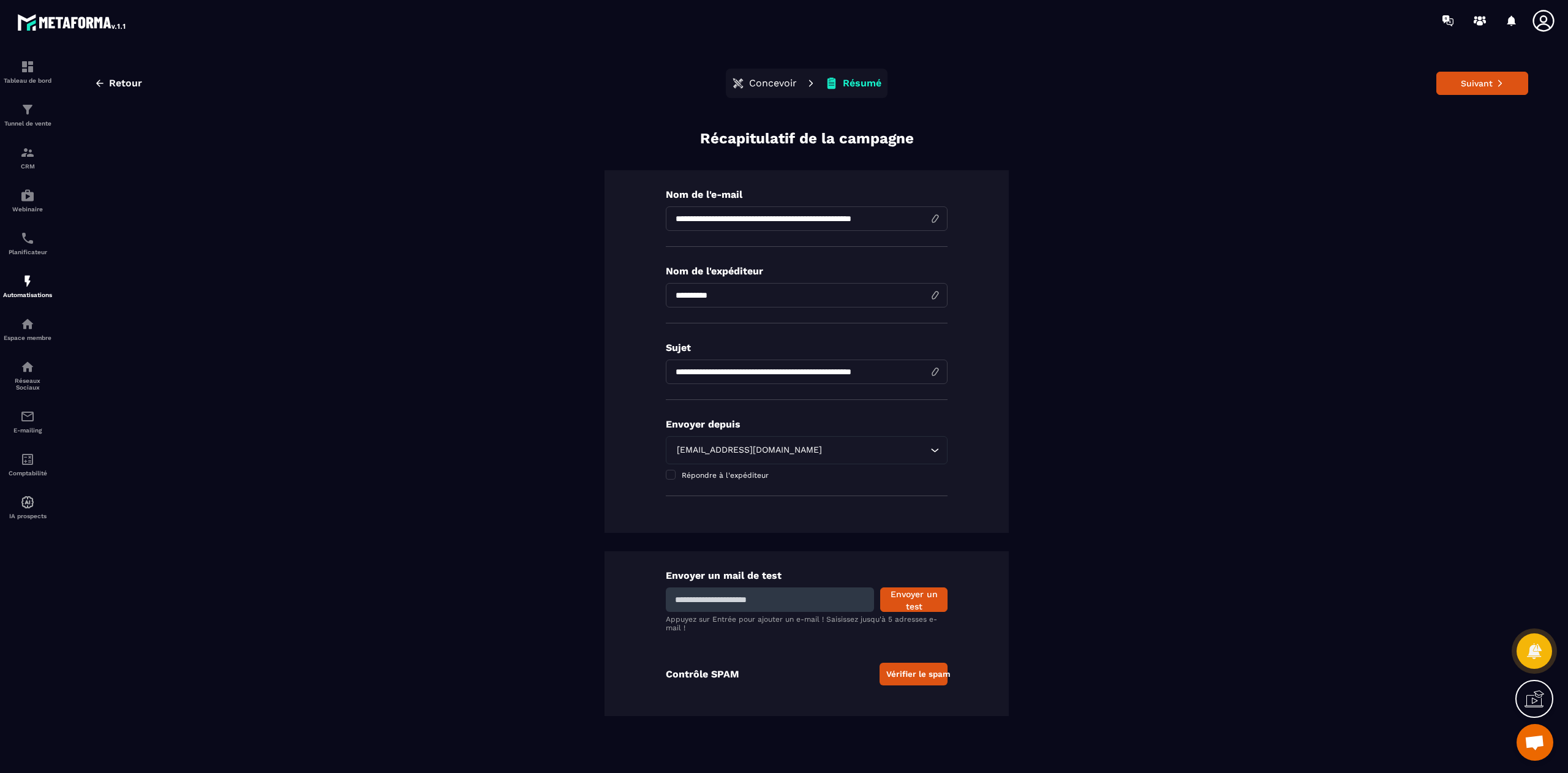
click at [1045, 85] on button "Suivant" at bounding box center [1482, 83] width 92 height 23
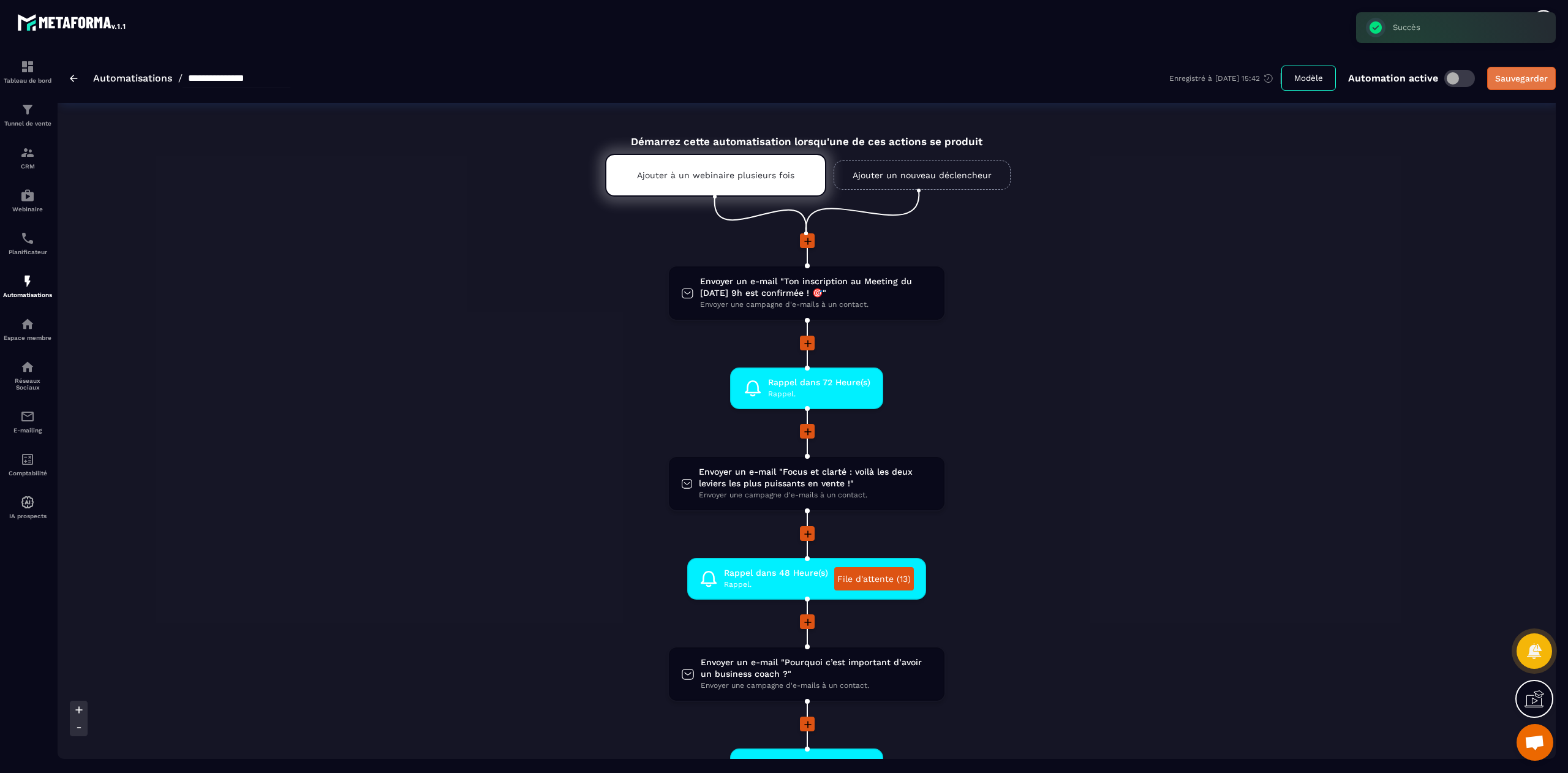
click at [1045, 80] on div "Sauvegarder" at bounding box center [1521, 78] width 52 height 12
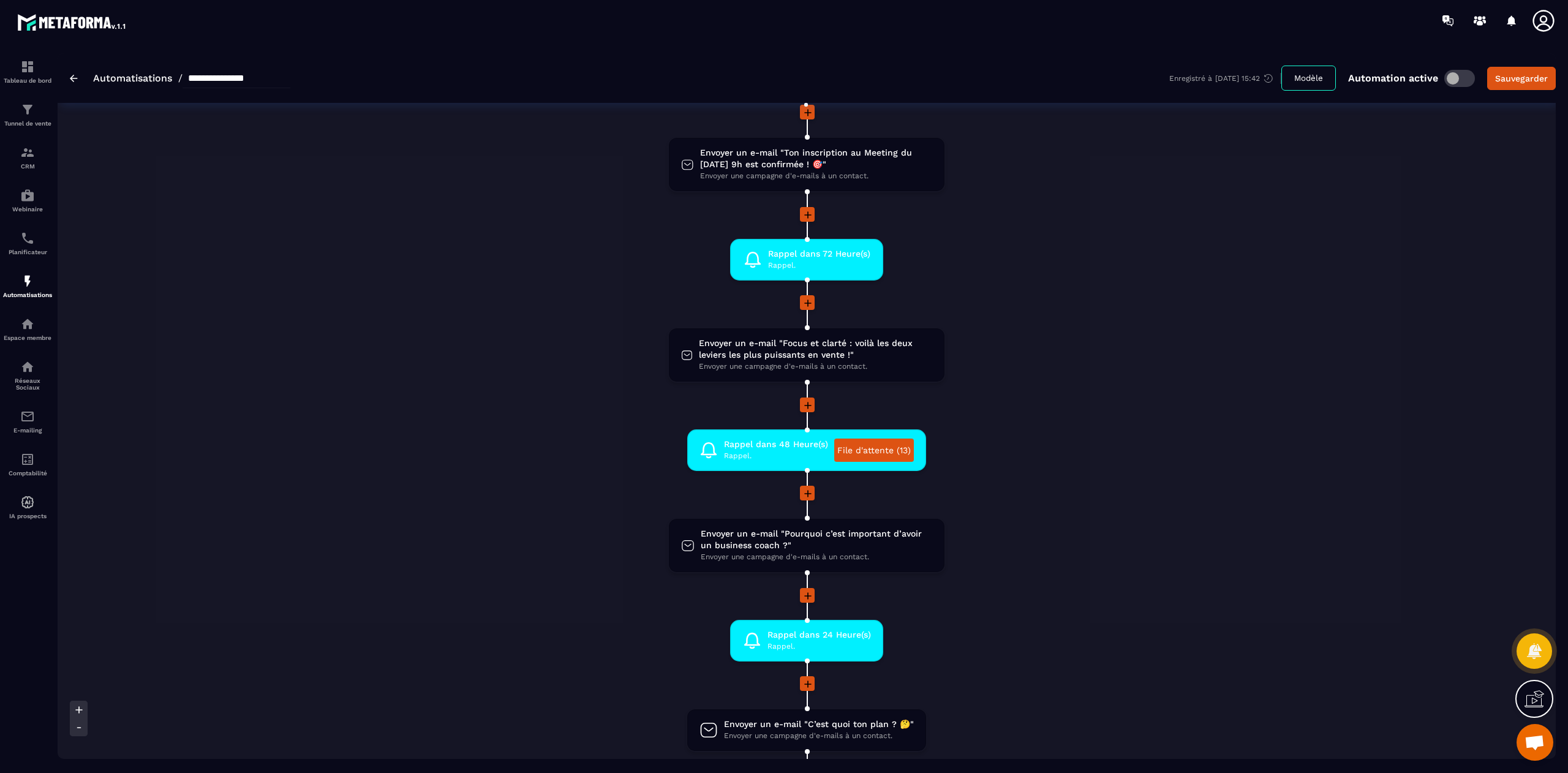
scroll to position [144, 0]
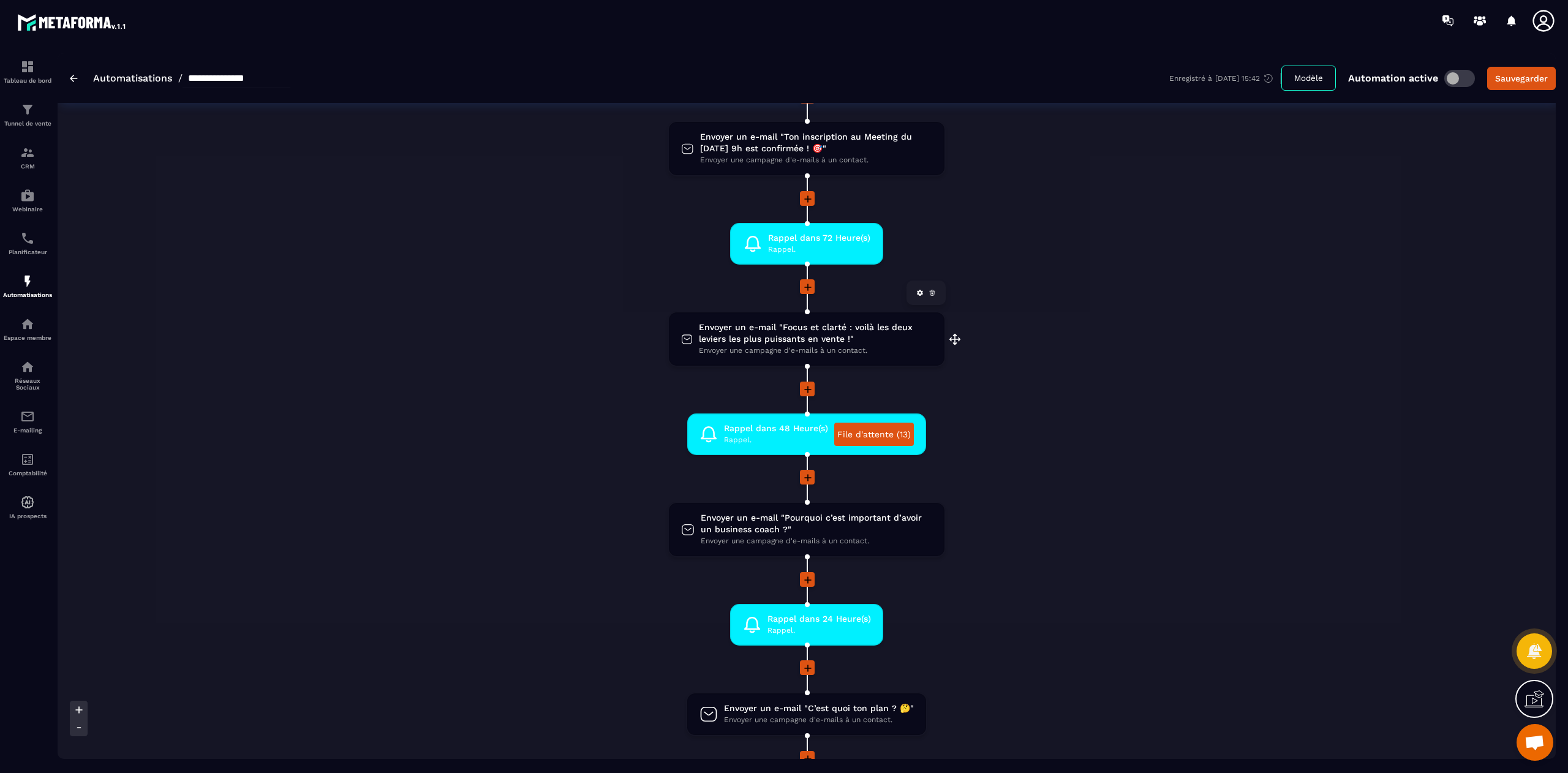
click at [787, 335] on span "Envoyer un e-mail "Focus et clarté : voilà les deux leviers les plus puissants …" at bounding box center [815, 333] width 233 height 23
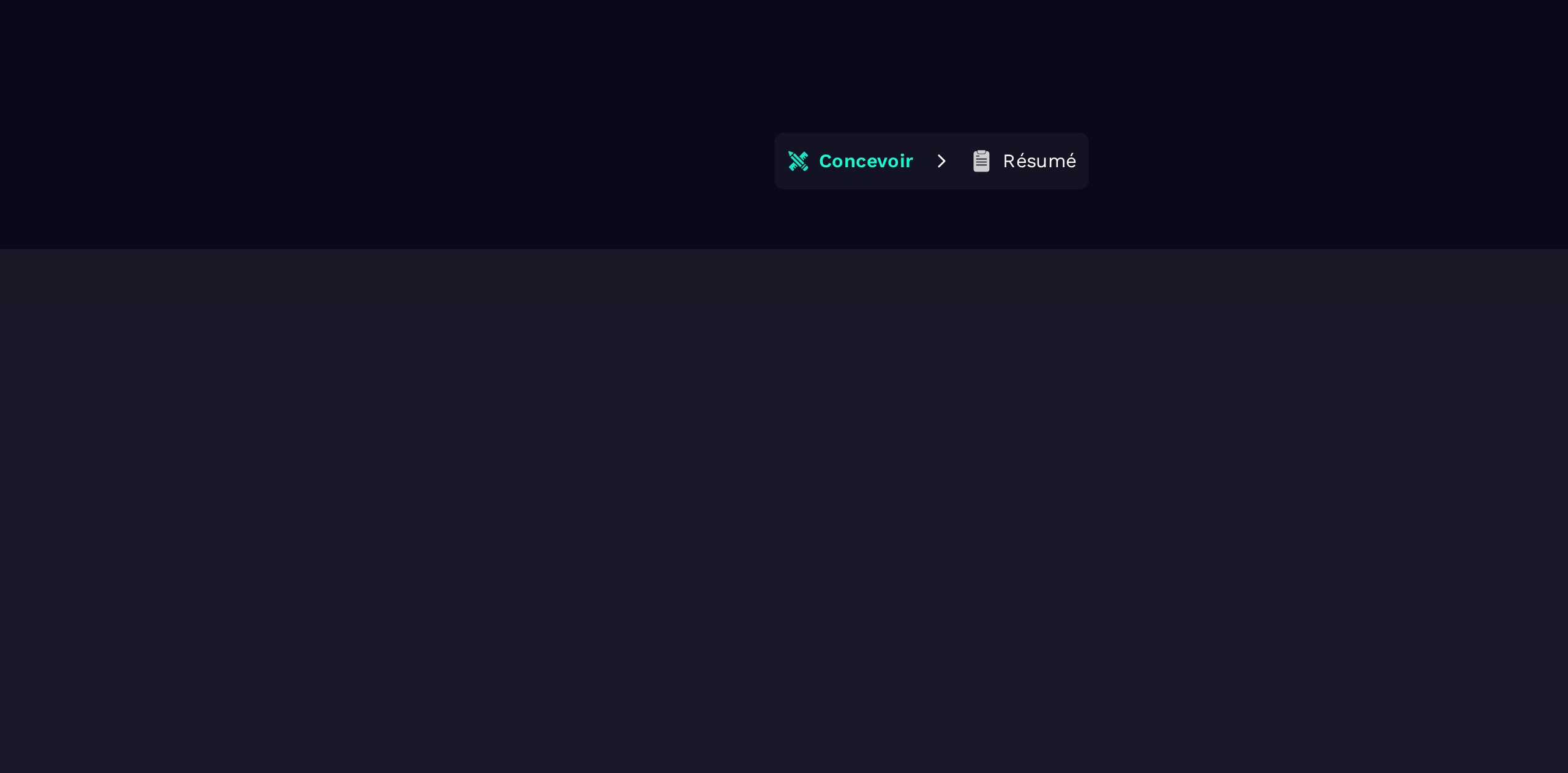
scroll to position [27, 0]
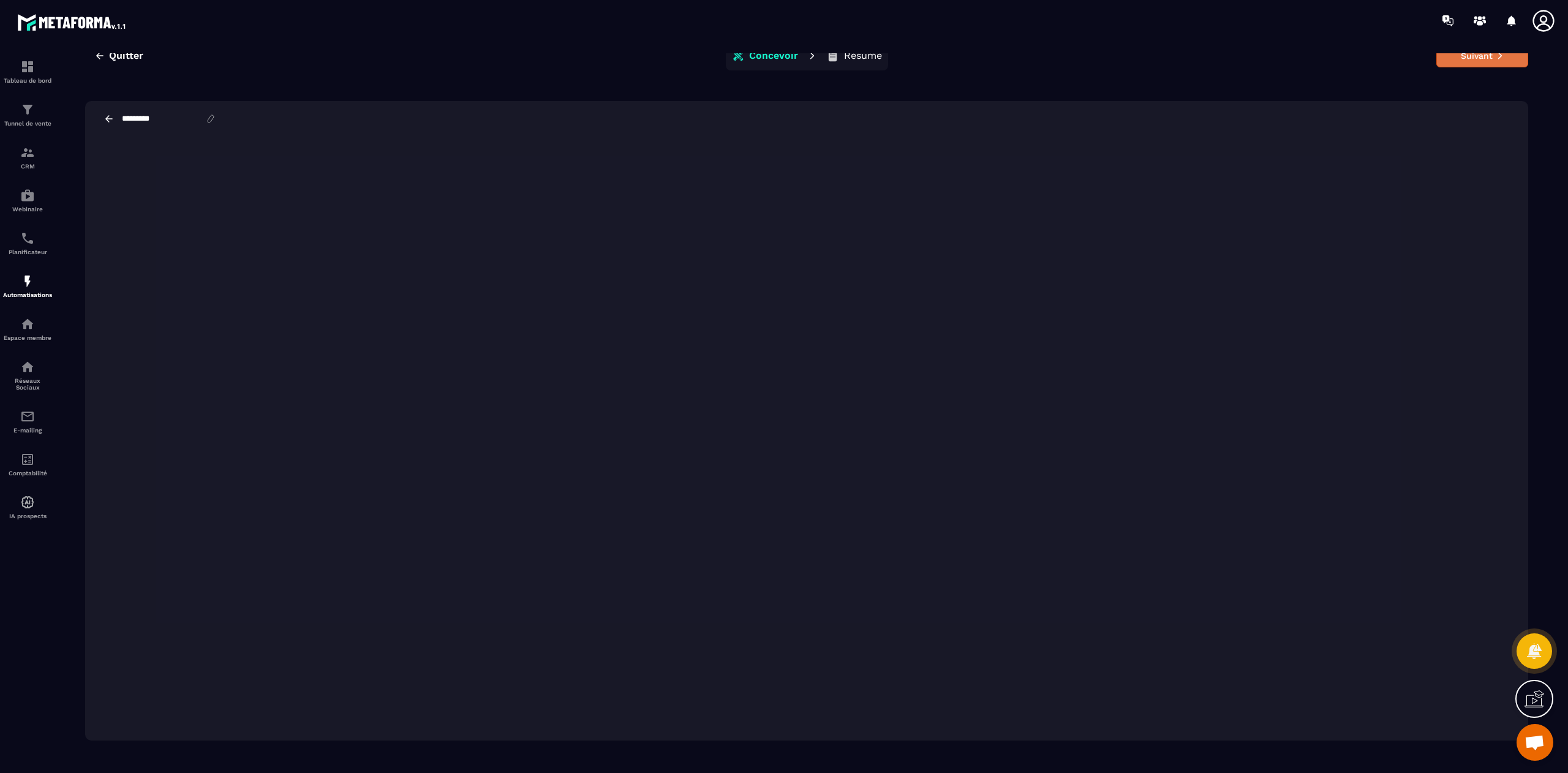
click at [1045, 61] on button "Suivant" at bounding box center [1482, 55] width 92 height 23
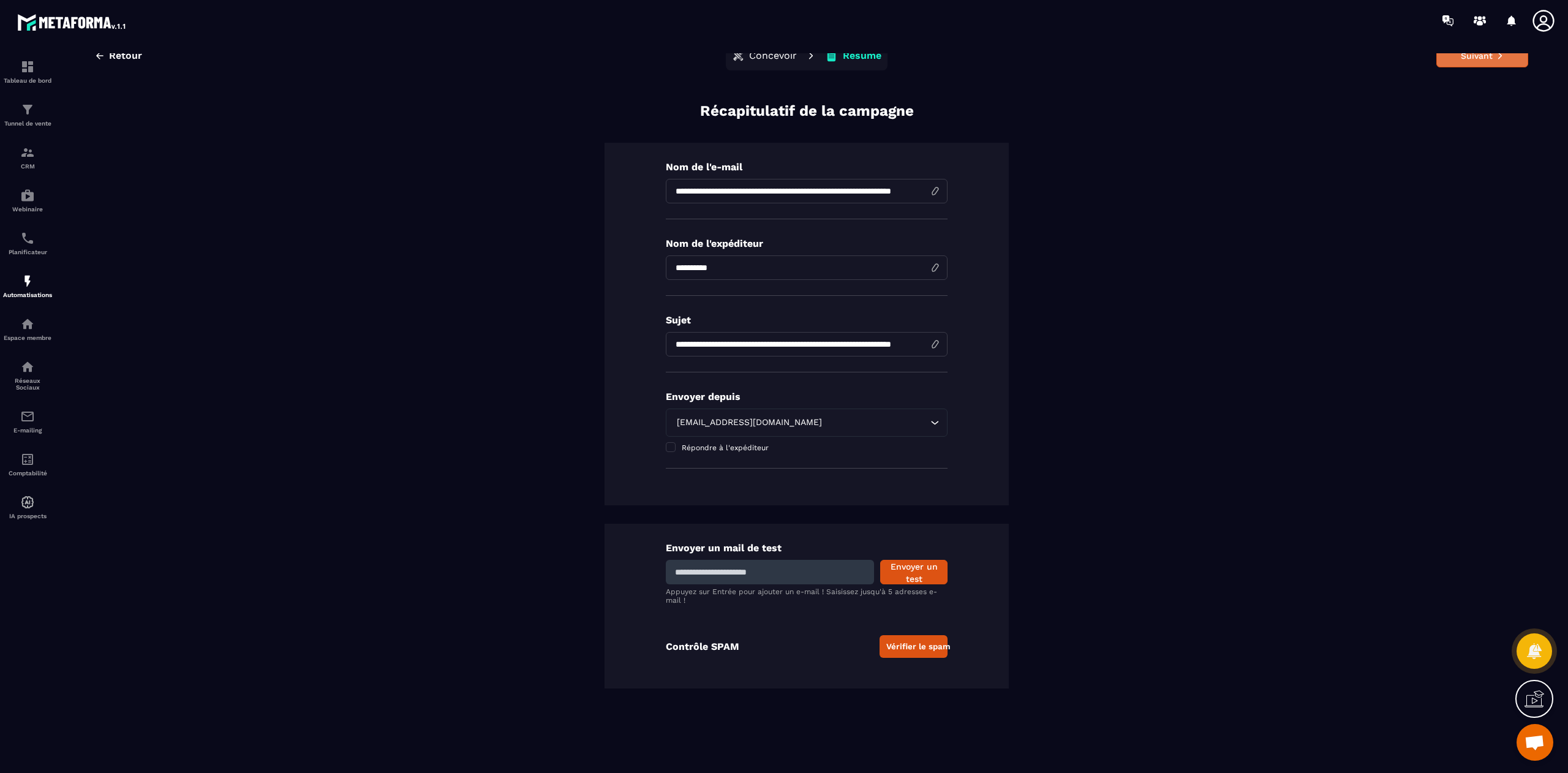
click at [1045, 60] on button "Suivant" at bounding box center [1482, 55] width 92 height 23
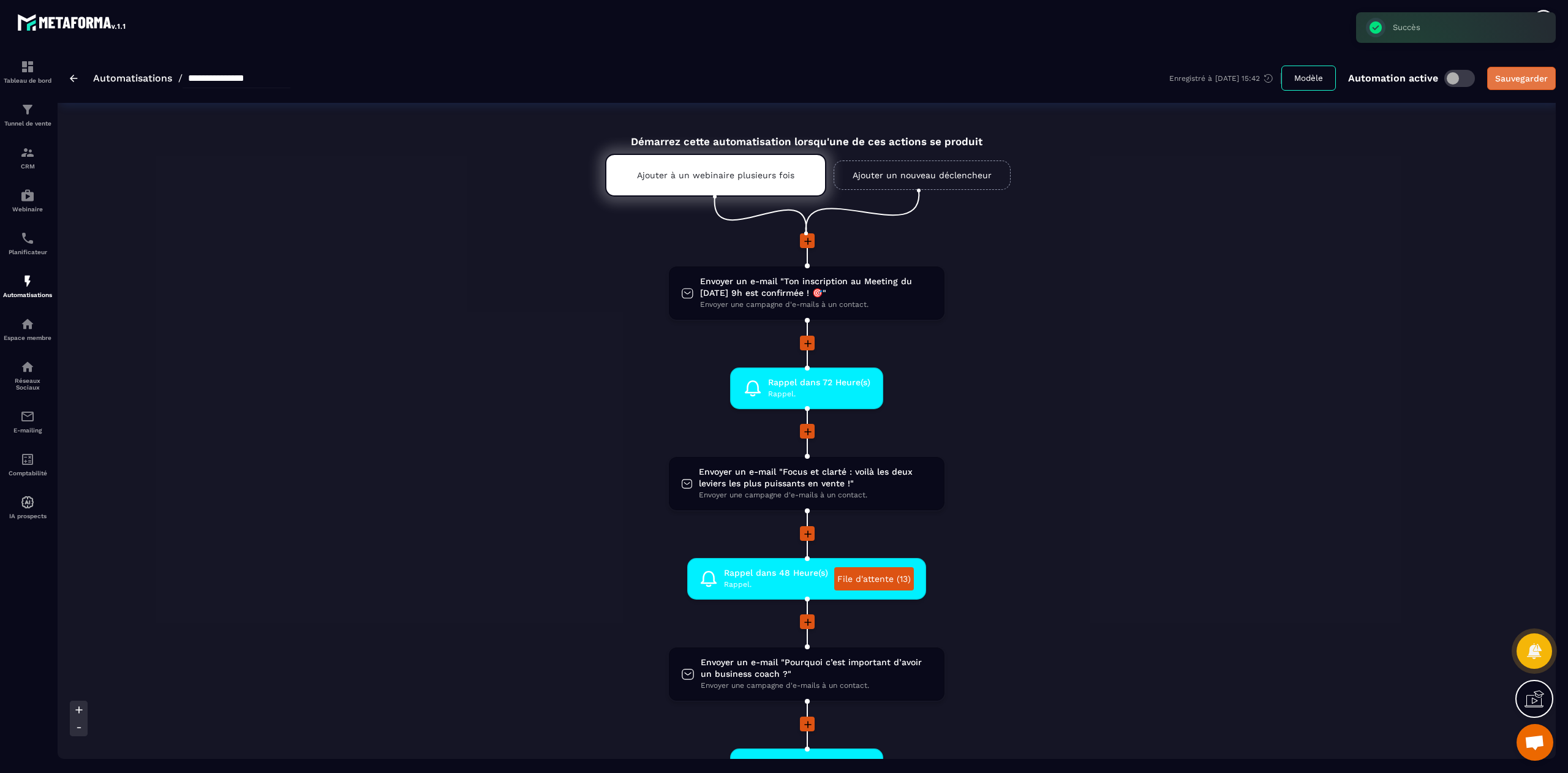
click at [1045, 75] on div "Sauvegarder" at bounding box center [1521, 78] width 52 height 12
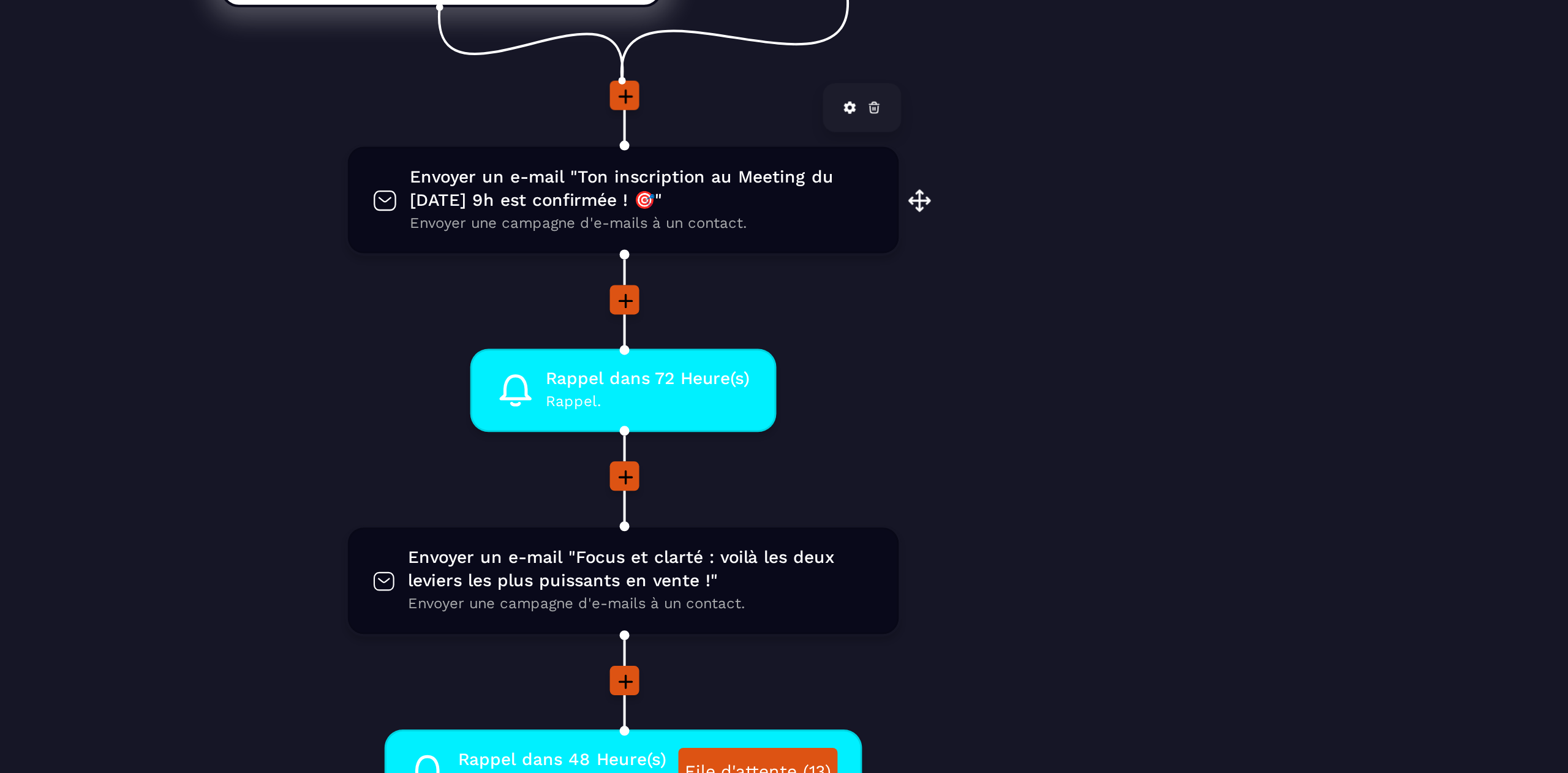
click at [806, 292] on span "Envoyer un e-mail "Ton inscription au Meeting du [DATE] 9h est confirmée ! 🎯"" at bounding box center [816, 286] width 232 height 23
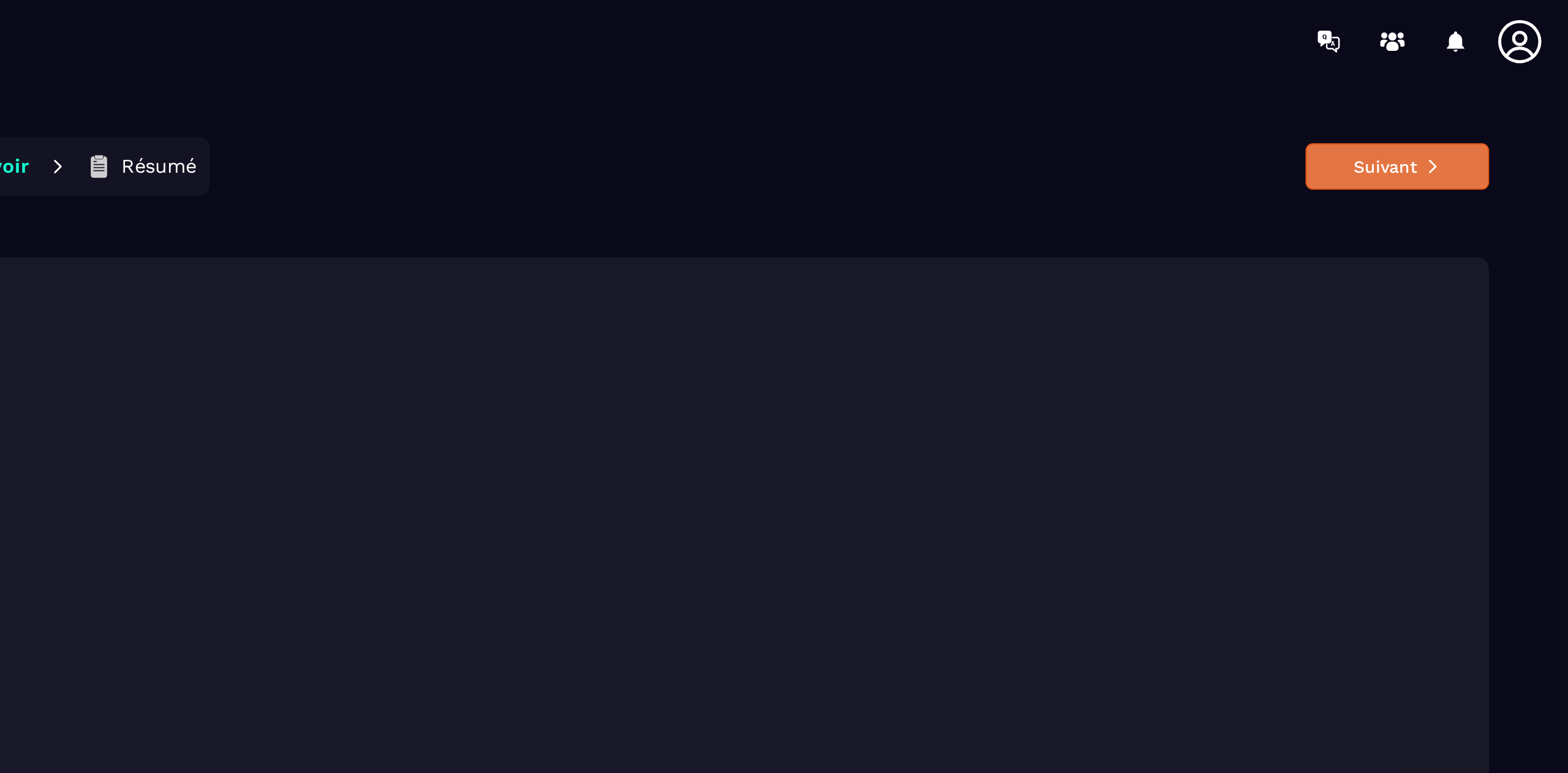
click at [1045, 86] on button "Suivant" at bounding box center [1482, 83] width 92 height 23
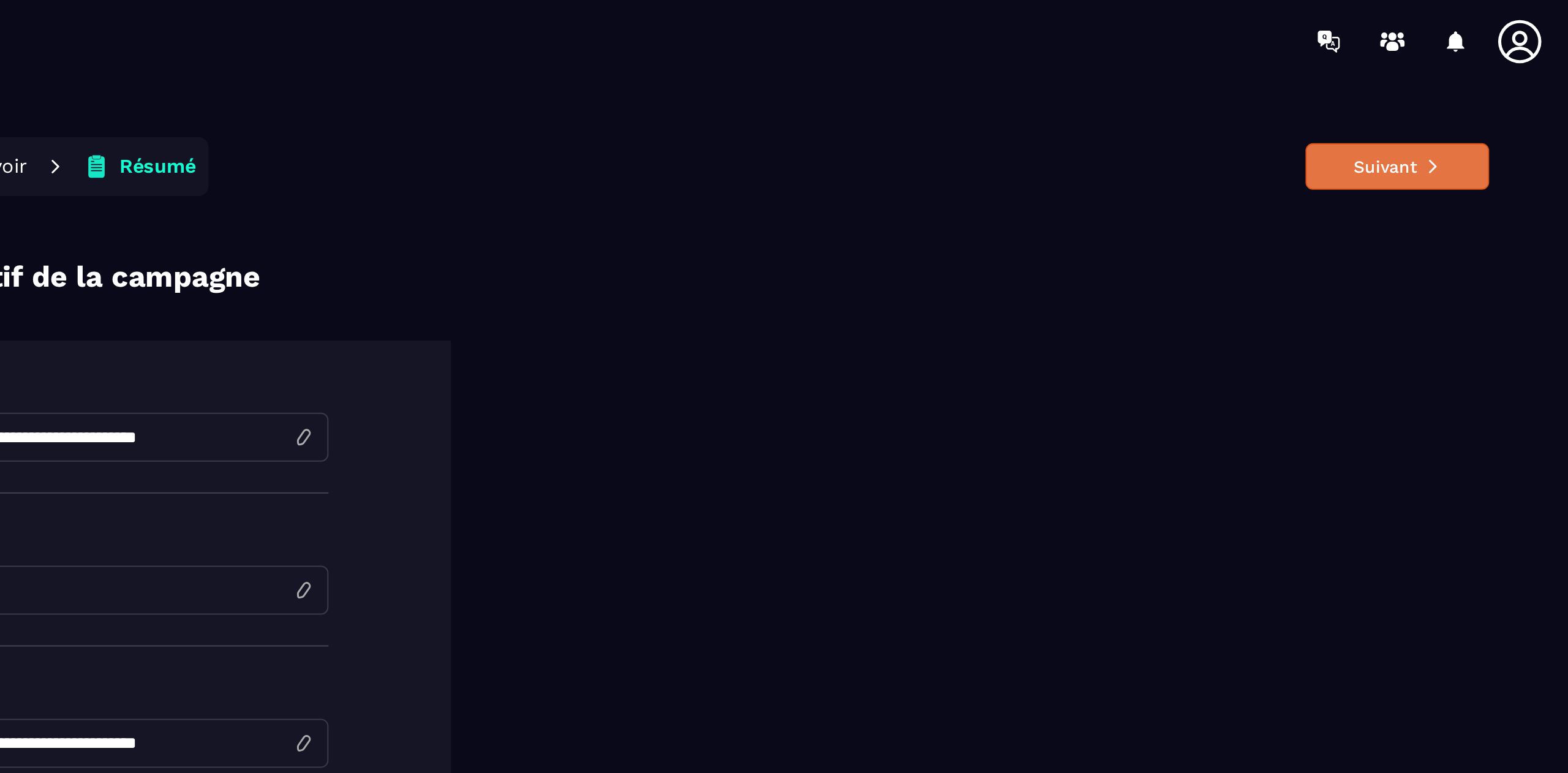
click at [1045, 85] on button "Suivant" at bounding box center [1482, 83] width 92 height 23
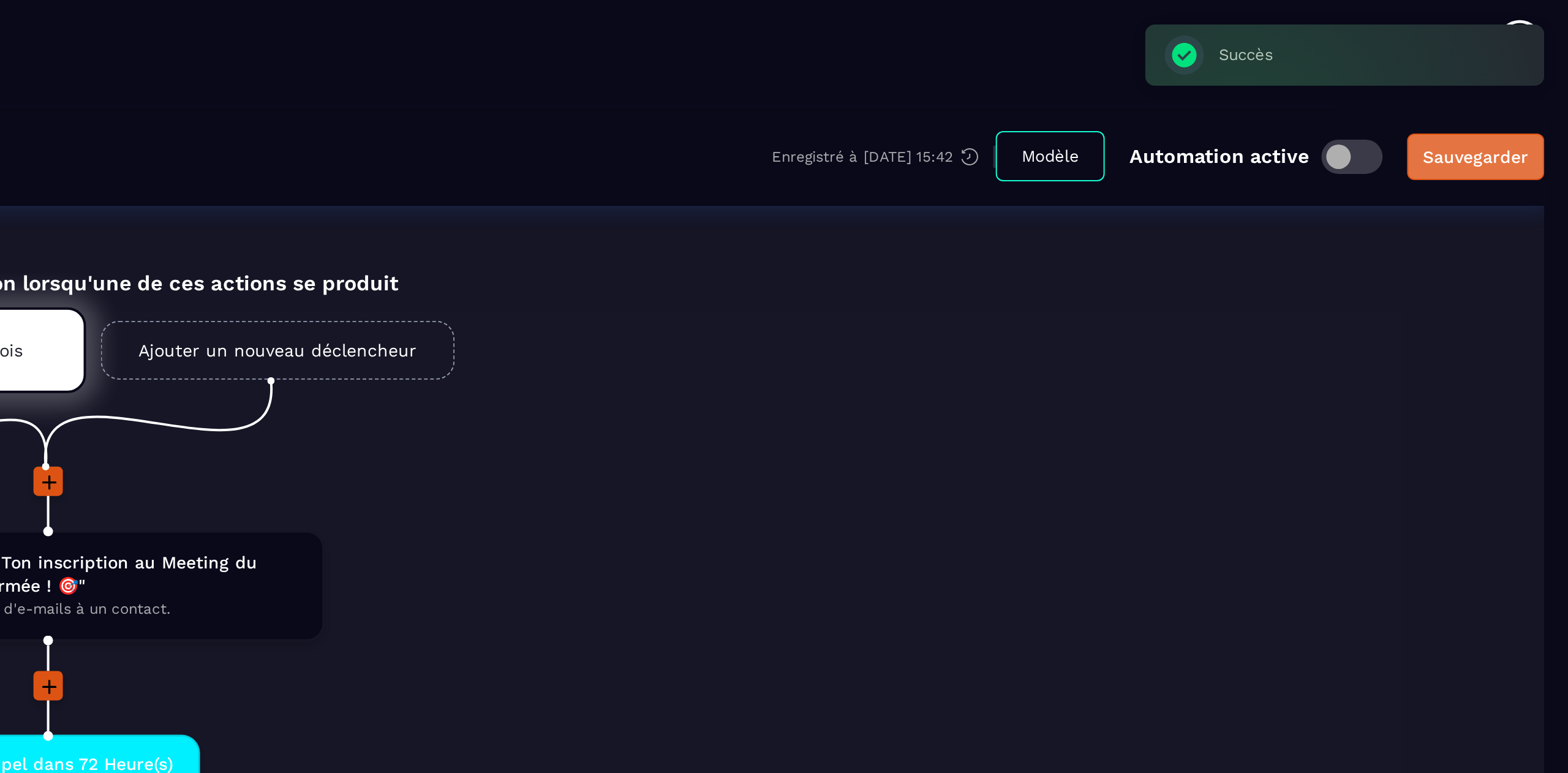
click at [1045, 73] on div "Sauvegarder" at bounding box center [1521, 78] width 52 height 12
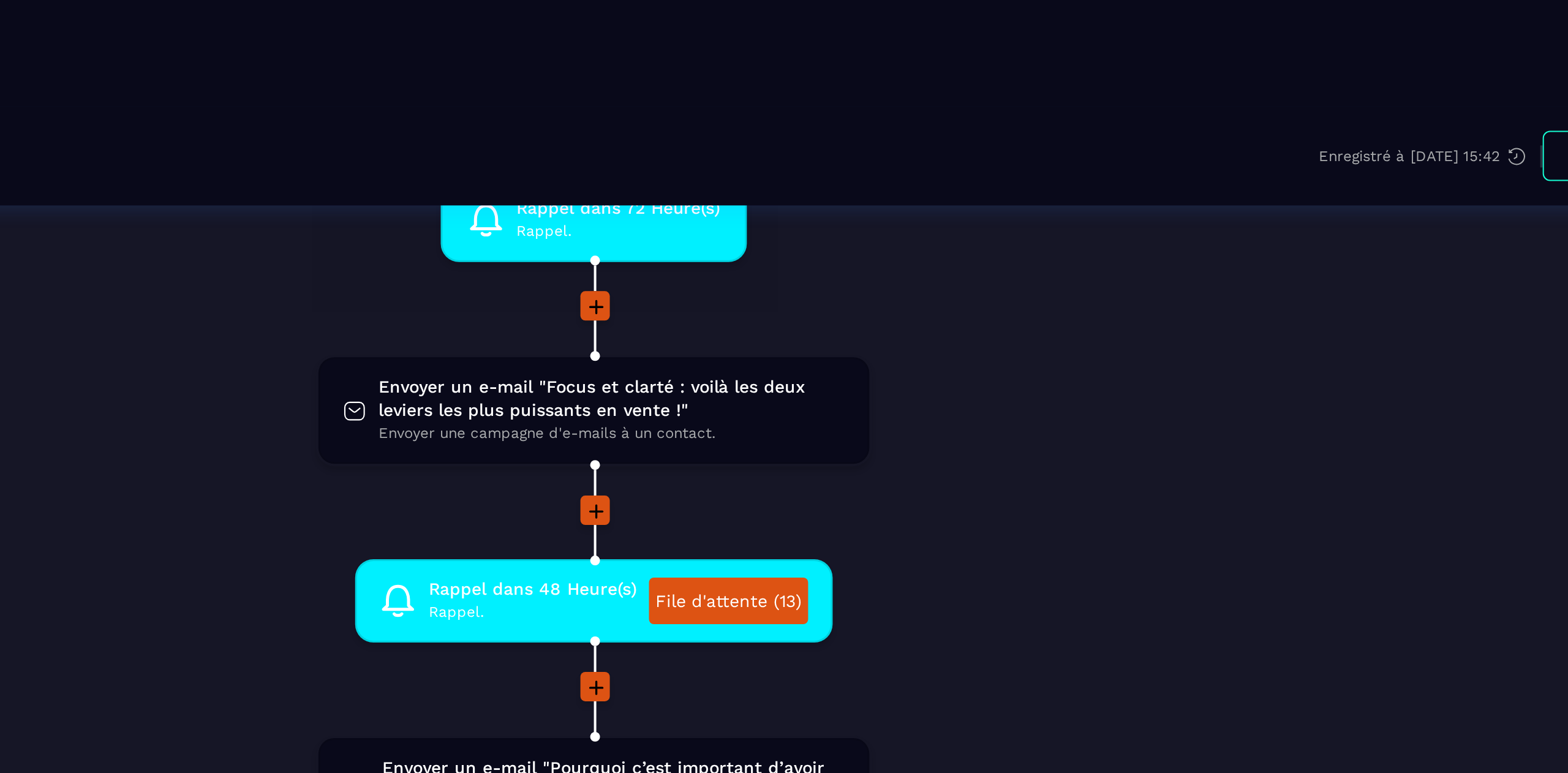
scroll to position [282, 0]
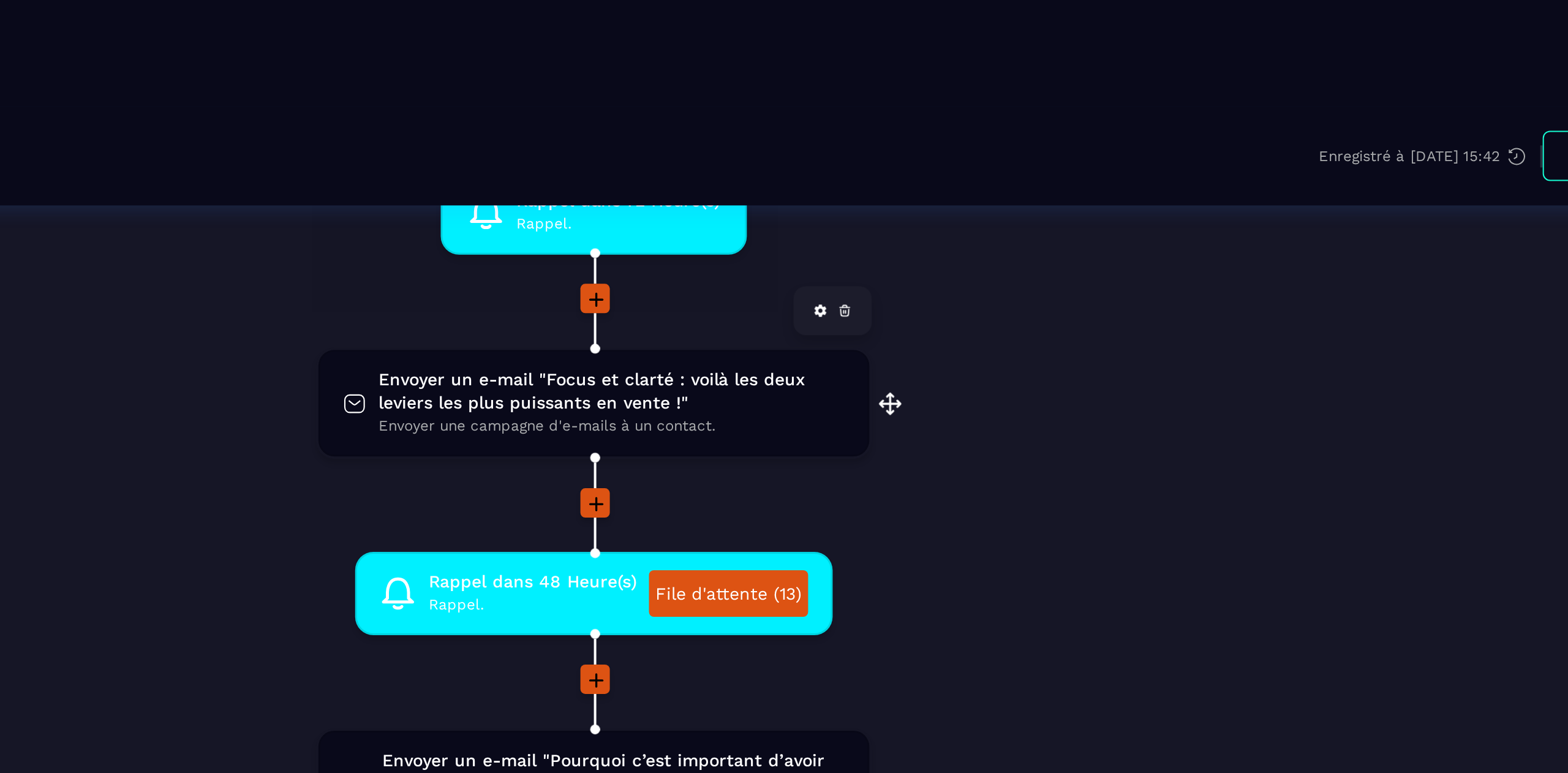
click at [795, 195] on span "Envoyer un e-mail "Focus et clarté : voilà les deux leviers les plus puissants …" at bounding box center [815, 196] width 233 height 23
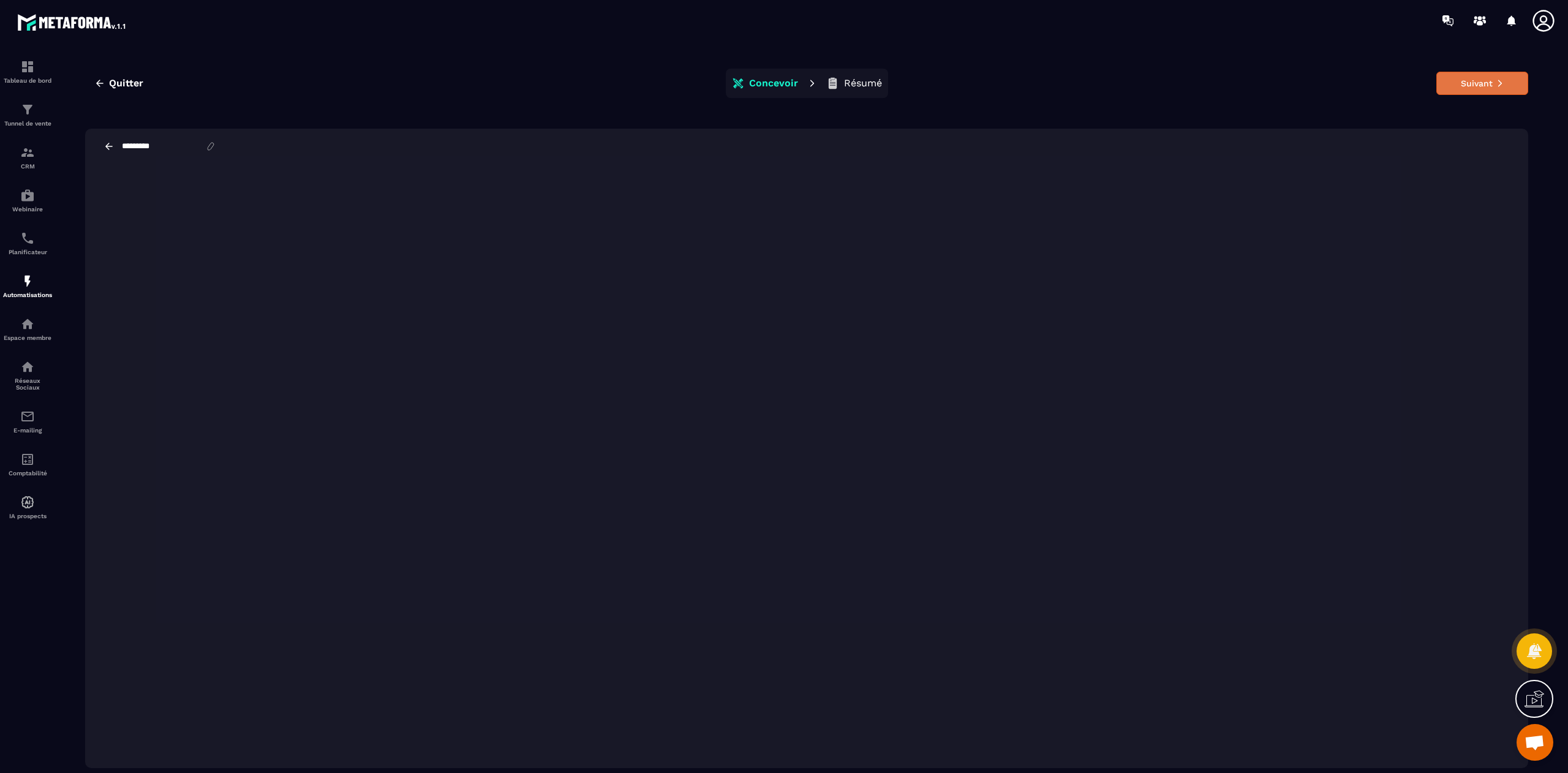
click at [1045, 83] on button "Suivant" at bounding box center [1482, 83] width 92 height 23
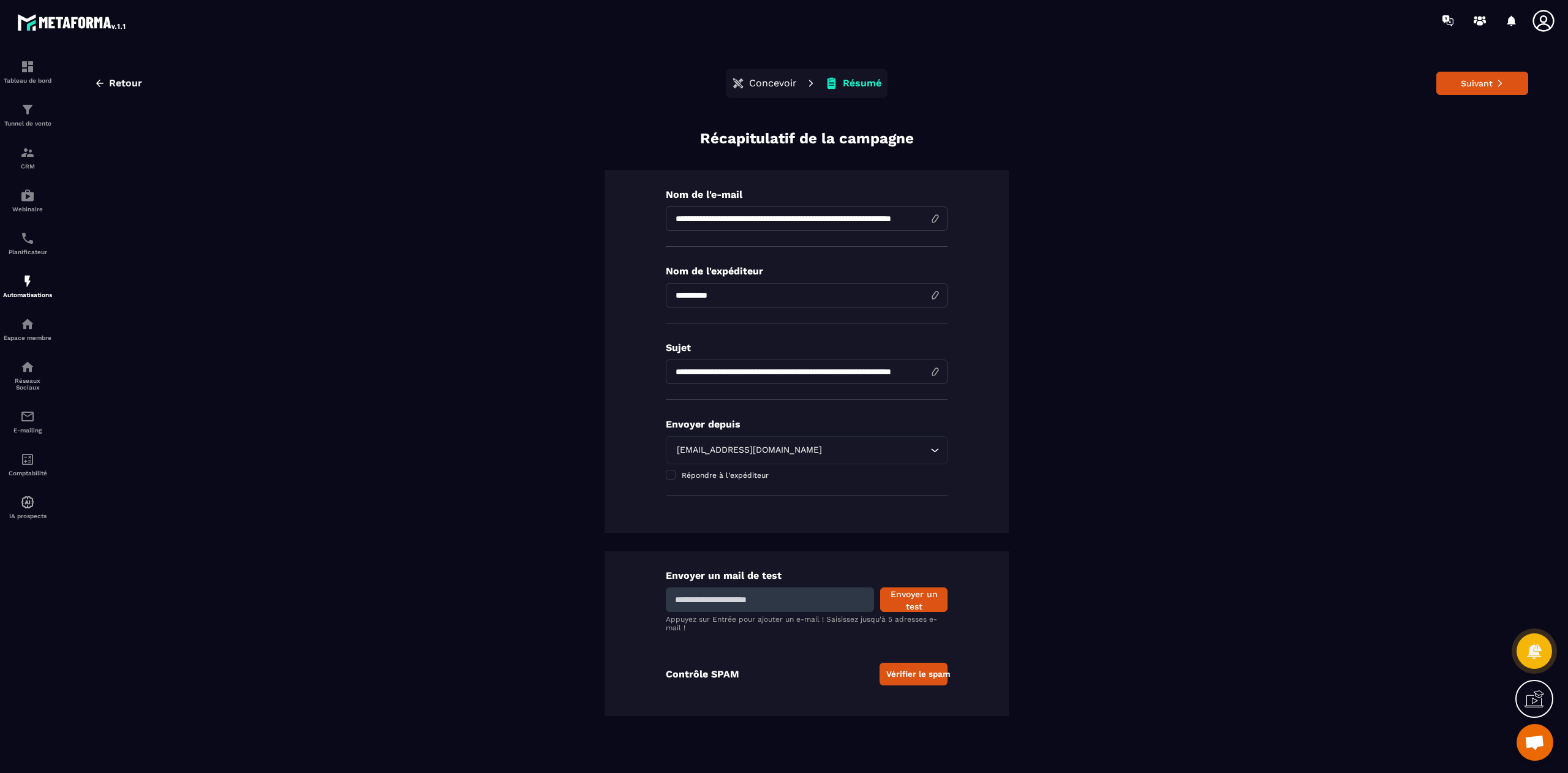
click at [1045, 83] on button "Suivant" at bounding box center [1482, 83] width 92 height 23
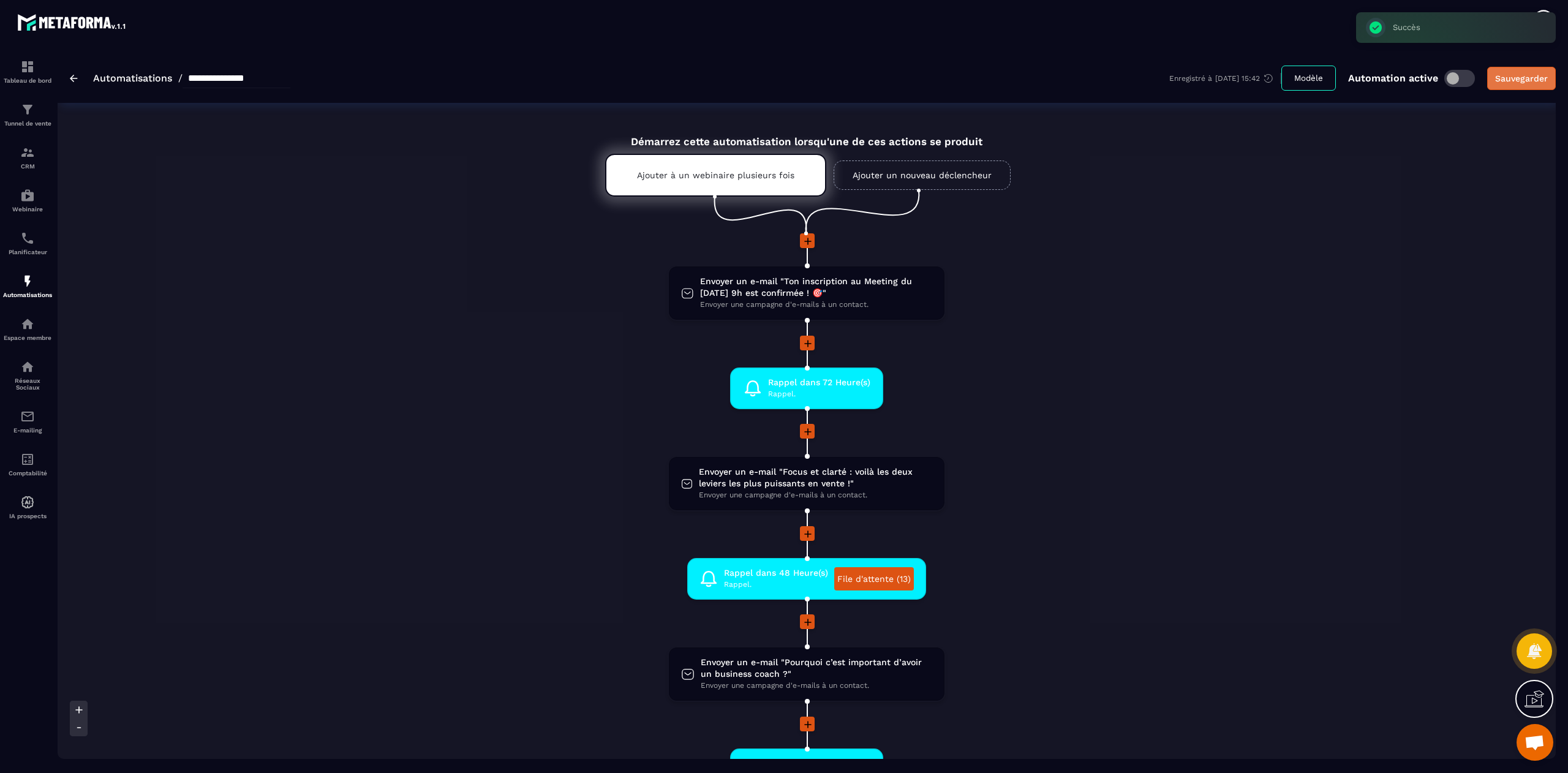
click at [1045, 73] on div "Sauvegarder" at bounding box center [1521, 78] width 52 height 12
click at [780, 291] on span "Envoyer un e-mail "Ton inscription au Meeting du [DATE] 9h est confirmée ! 🎯"" at bounding box center [816, 287] width 232 height 23
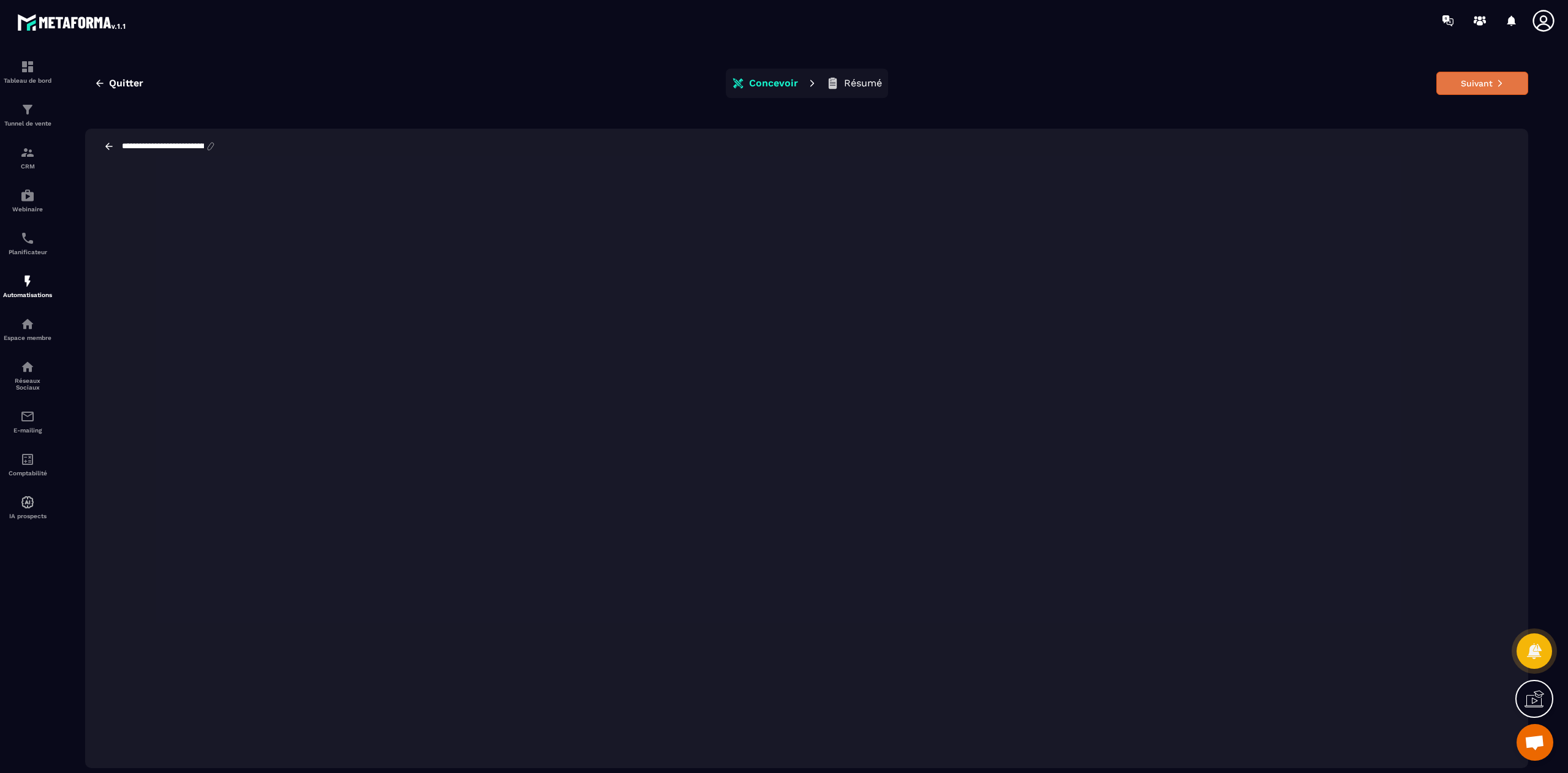
click at [1045, 90] on button "Suivant" at bounding box center [1482, 83] width 92 height 23
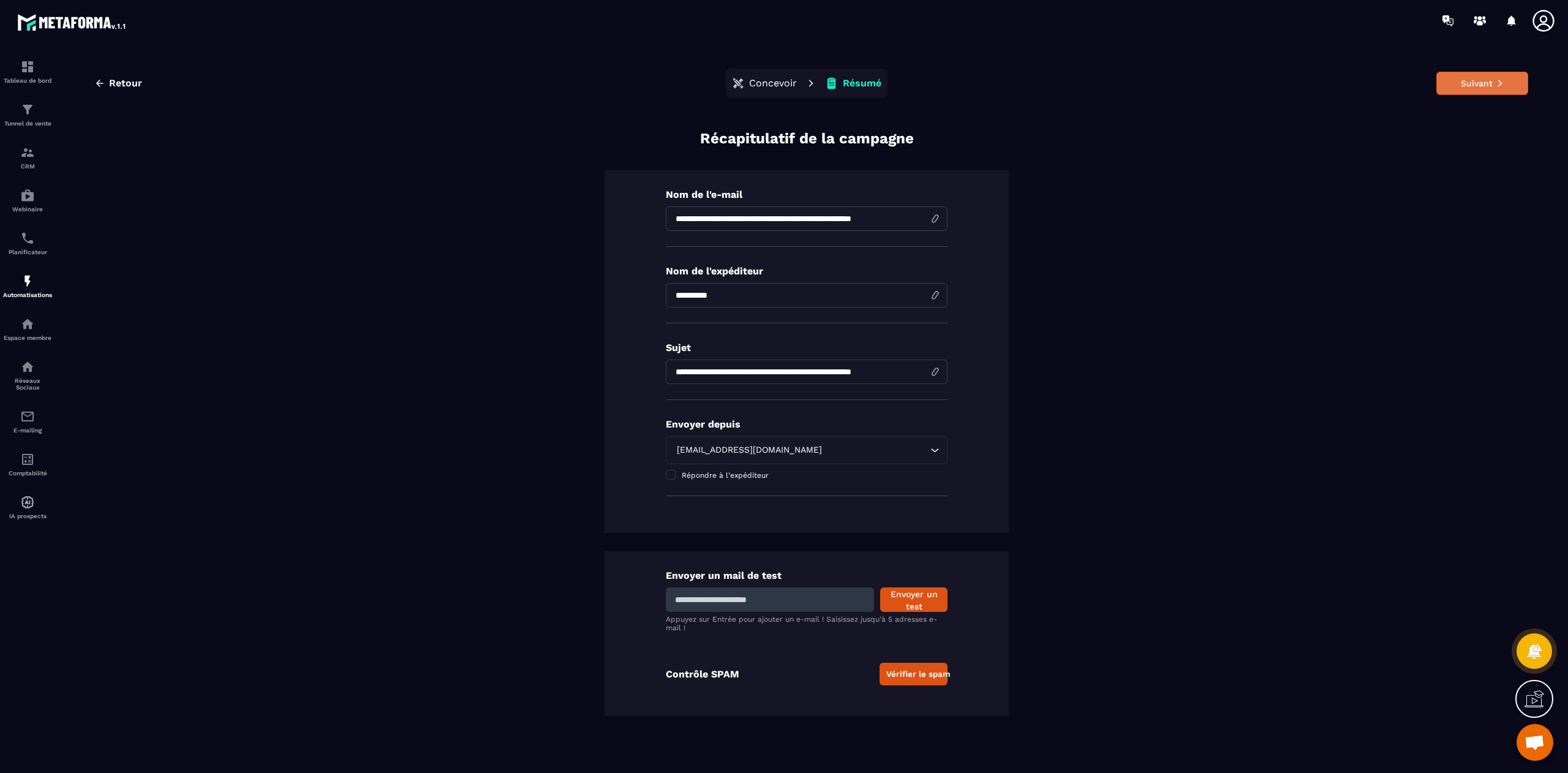
click at [1045, 78] on button "Suivant" at bounding box center [1482, 83] width 92 height 23
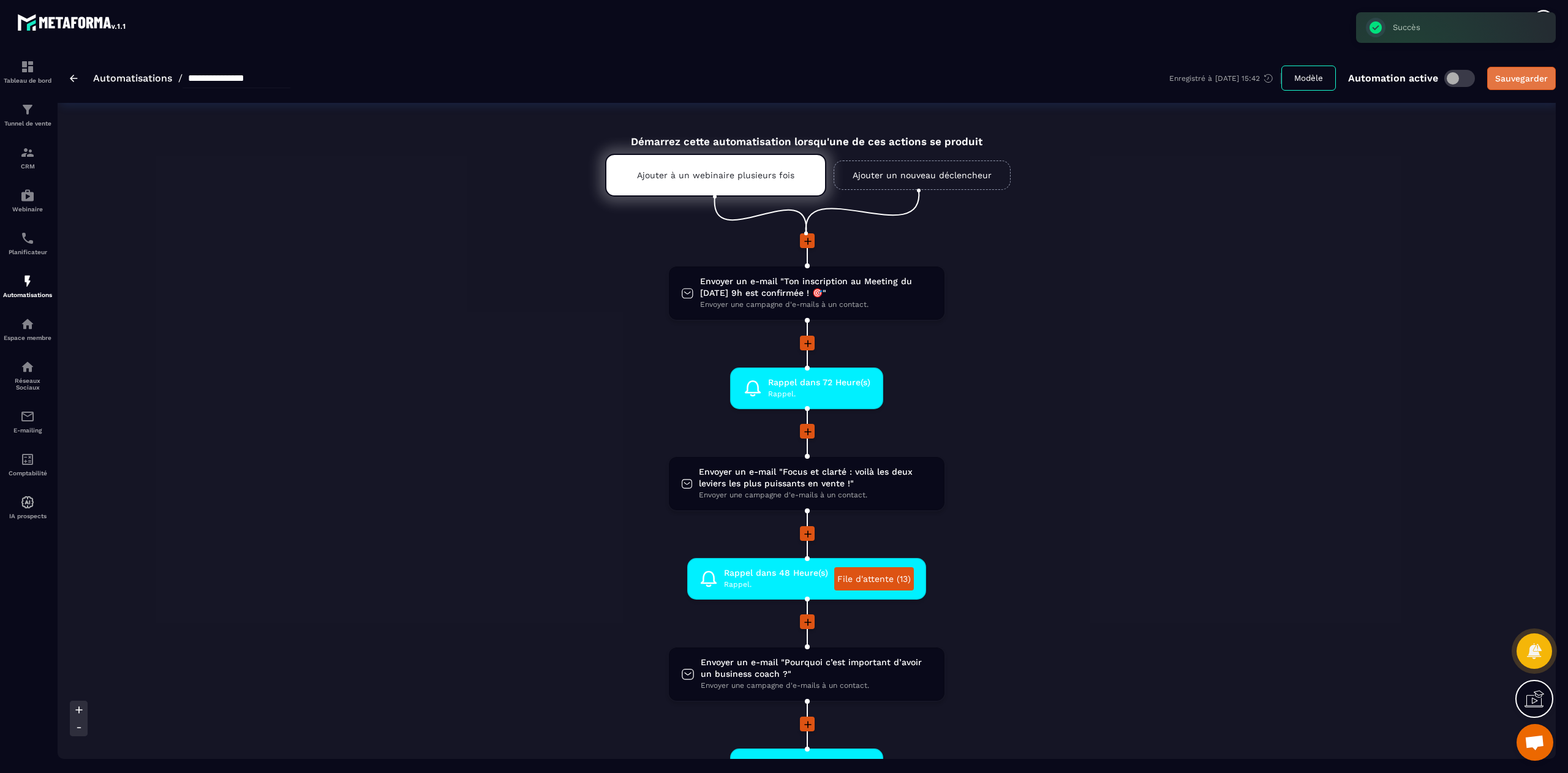
click at [1045, 78] on div "Sauvegarder" at bounding box center [1521, 78] width 52 height 12
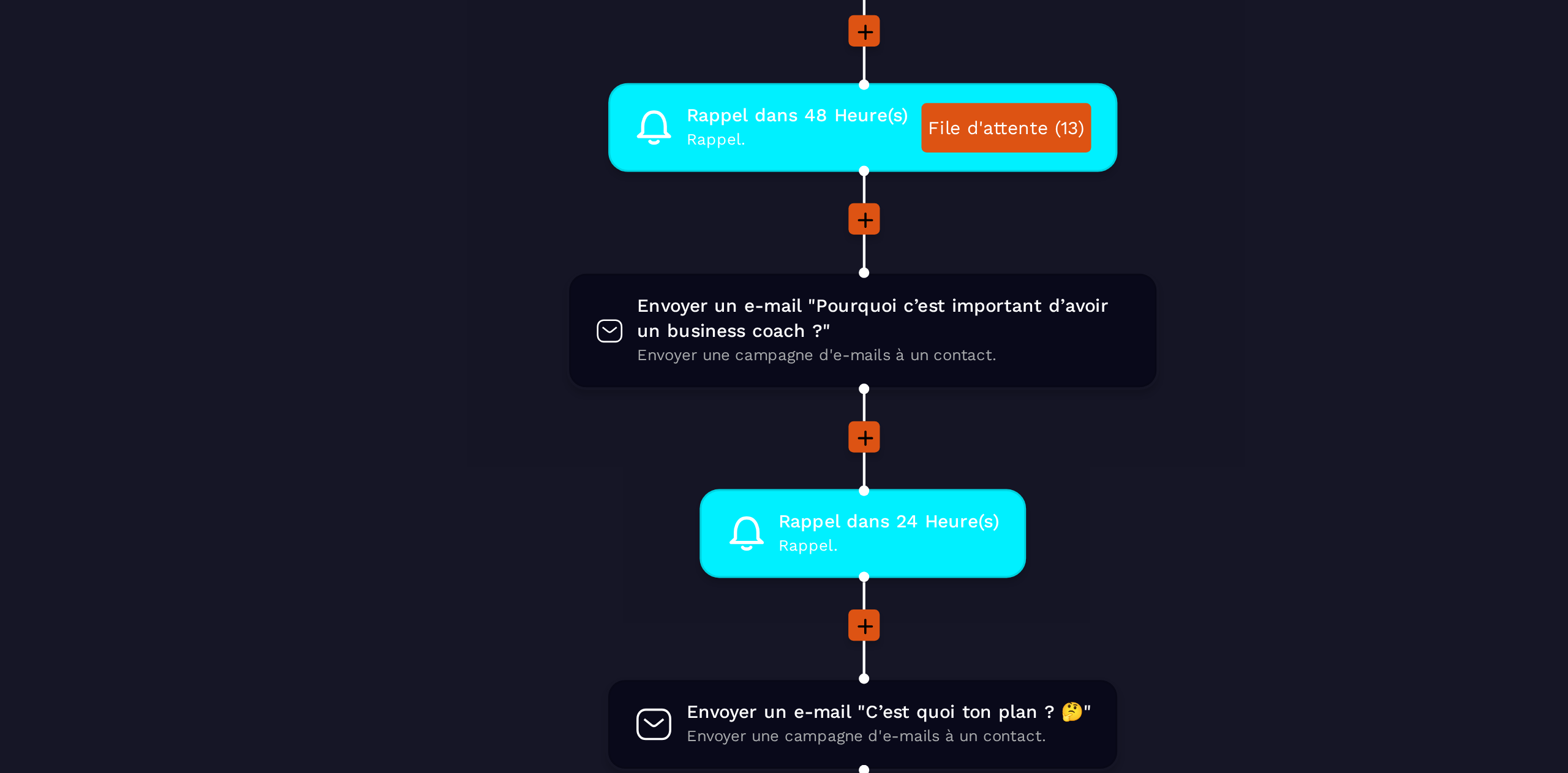
scroll to position [329, 0]
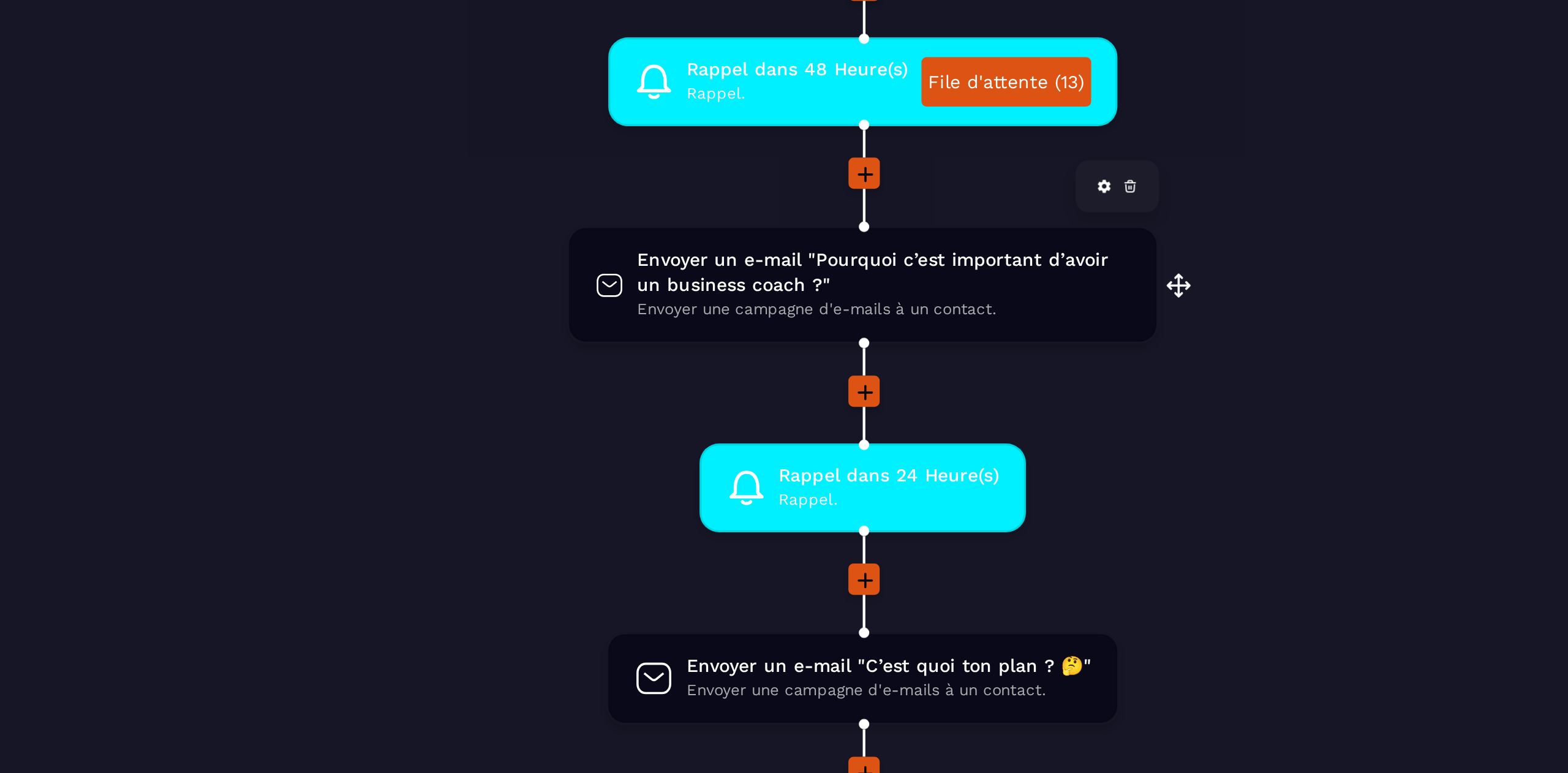
click at [831, 346] on span "Envoyer un e-mail "Pourquoi c’est important d’avoir un business coach ?"" at bounding box center [816, 339] width 232 height 23
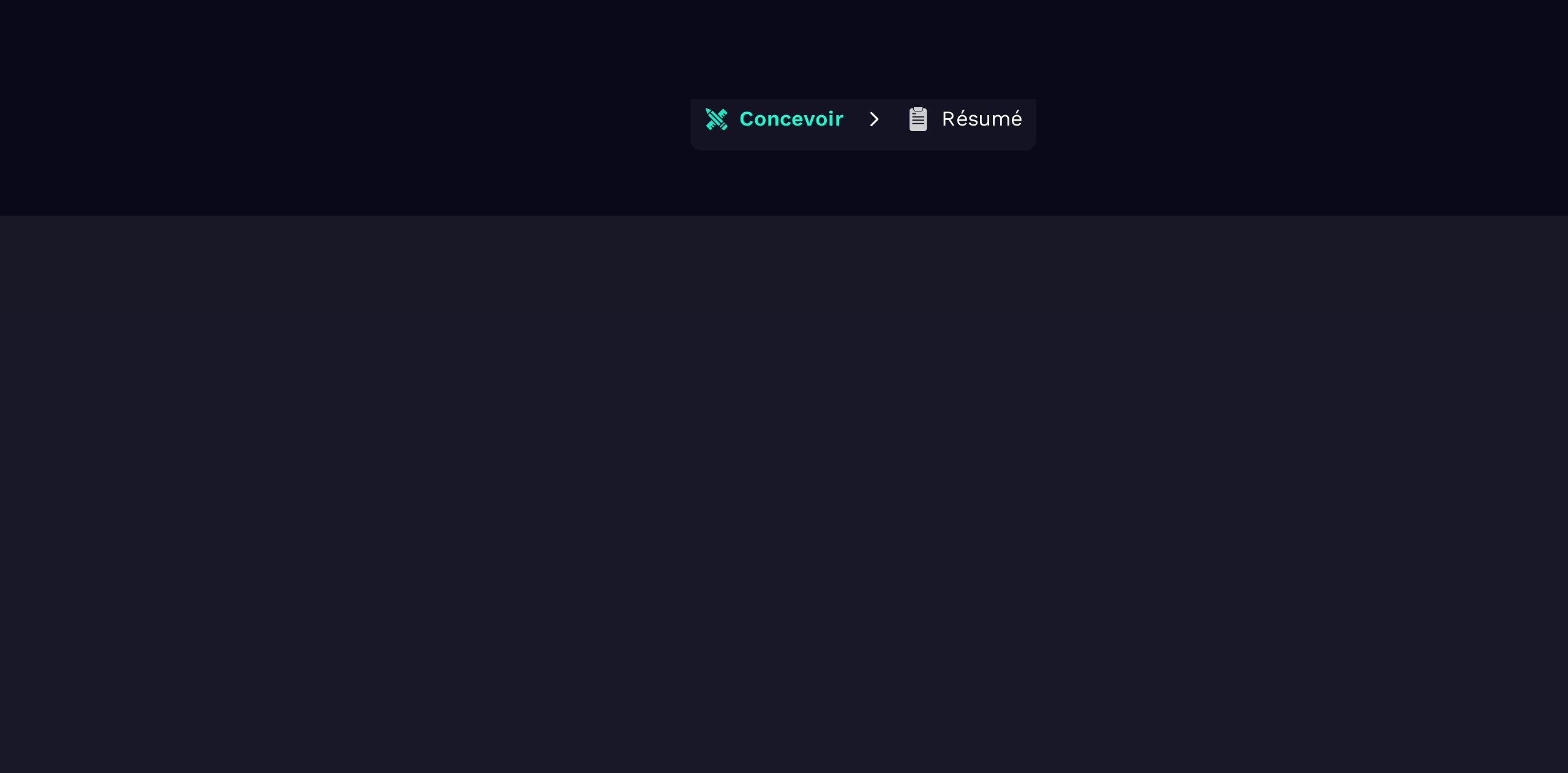
scroll to position [27, 0]
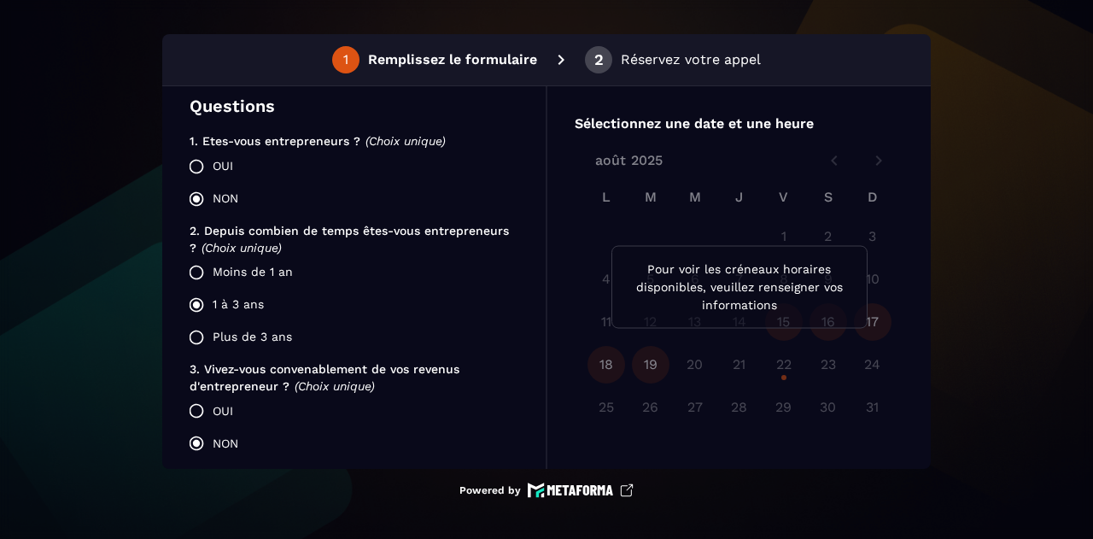
scroll to position [401, 0]
